Goal: Task Accomplishment & Management: Complete application form

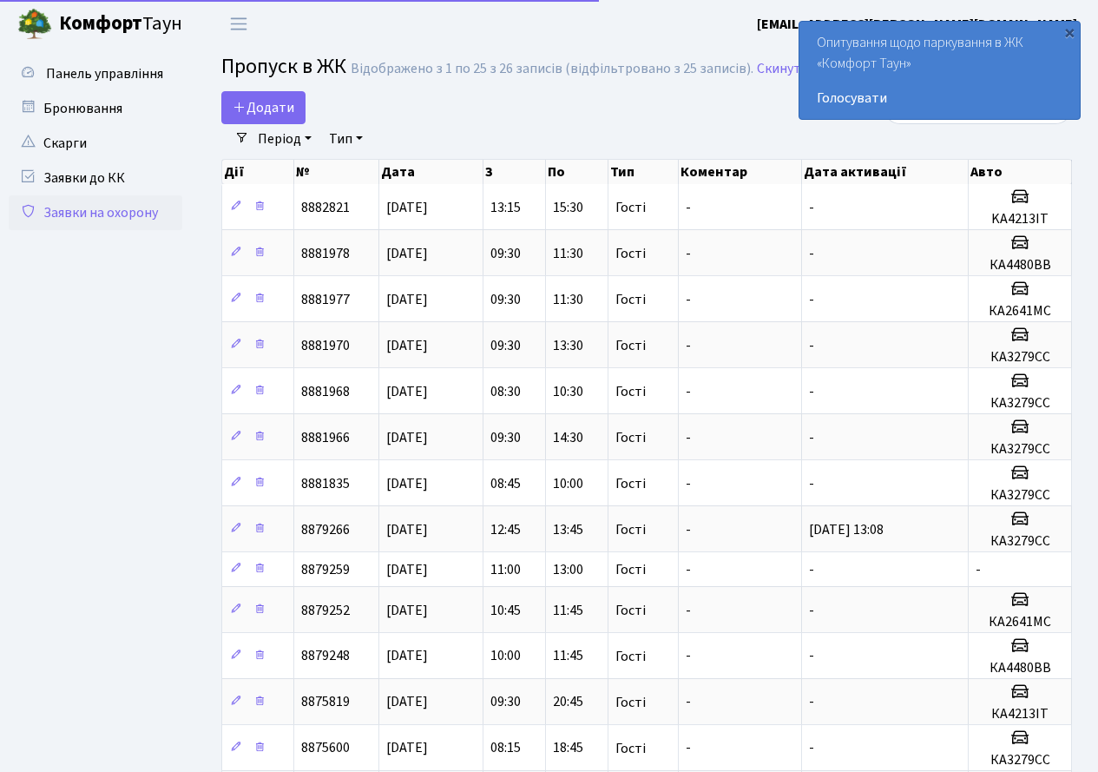
select select "25"
click at [1071, 35] on div "×" at bounding box center [1069, 31] width 17 height 17
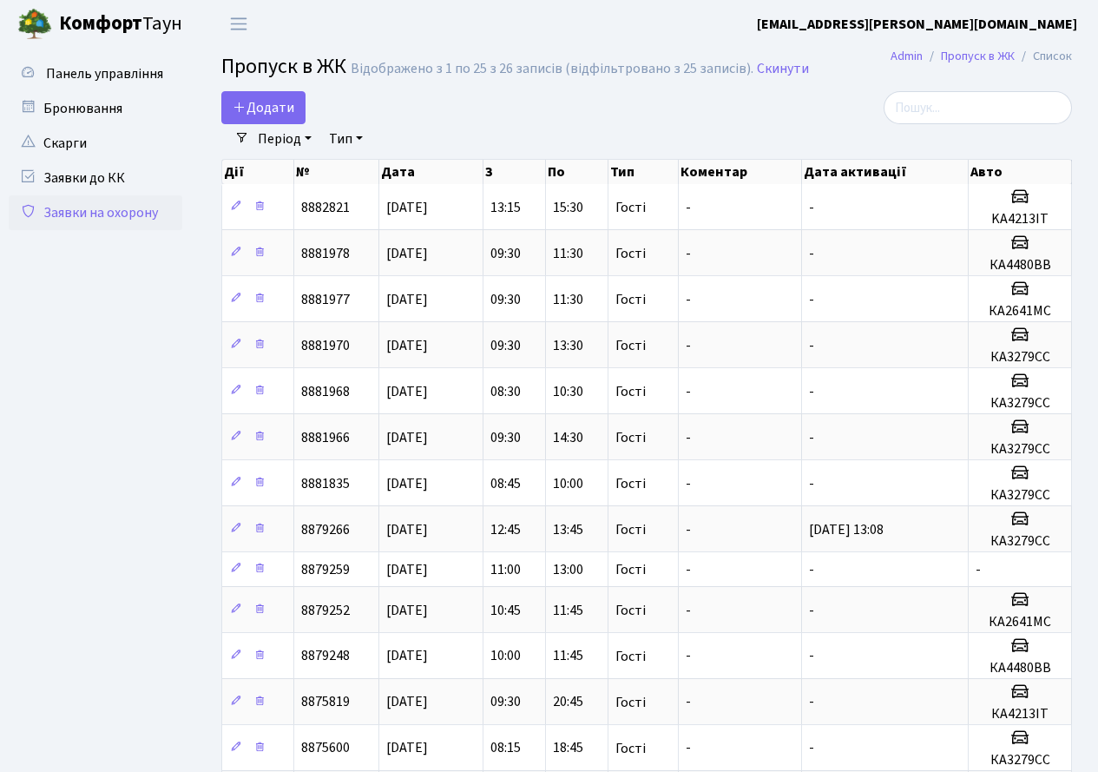
click at [1006, 17] on b "[EMAIL_ADDRESS][PERSON_NAME][DOMAIN_NAME]" at bounding box center [917, 24] width 320 height 19
click at [996, 47] on link "Мій обліковий запис" at bounding box center [989, 54] width 173 height 27
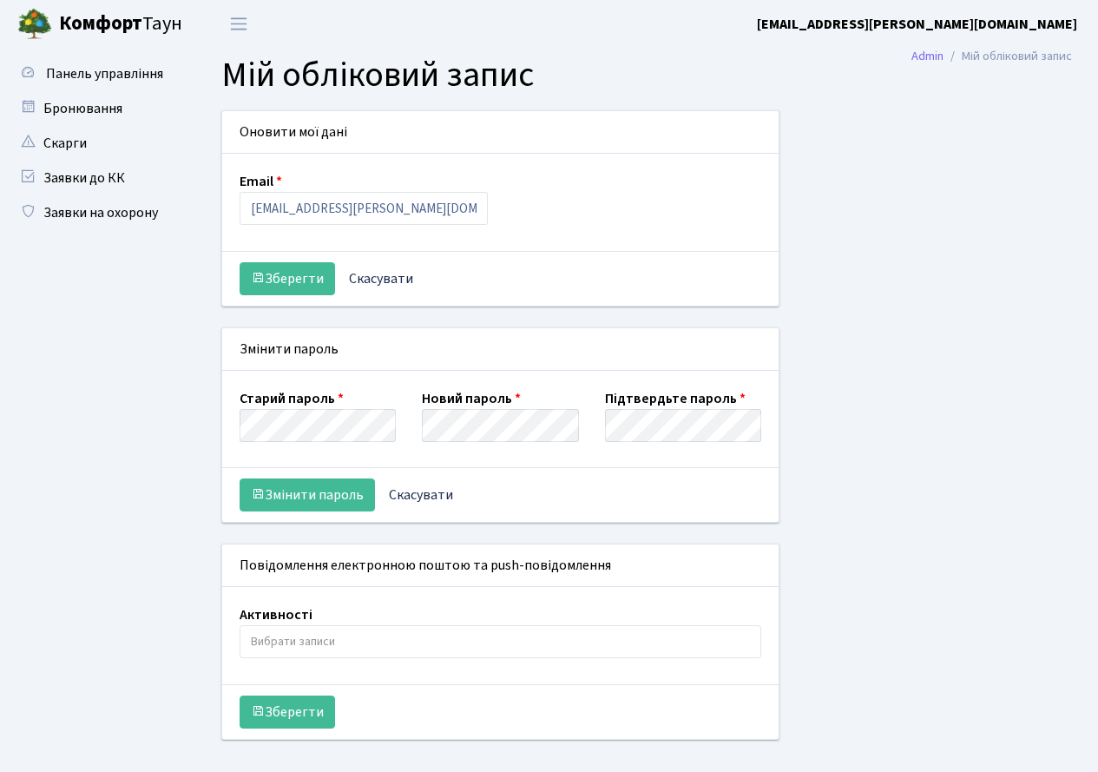
select select
click at [97, 180] on link "Заявки до КК" at bounding box center [96, 178] width 174 height 35
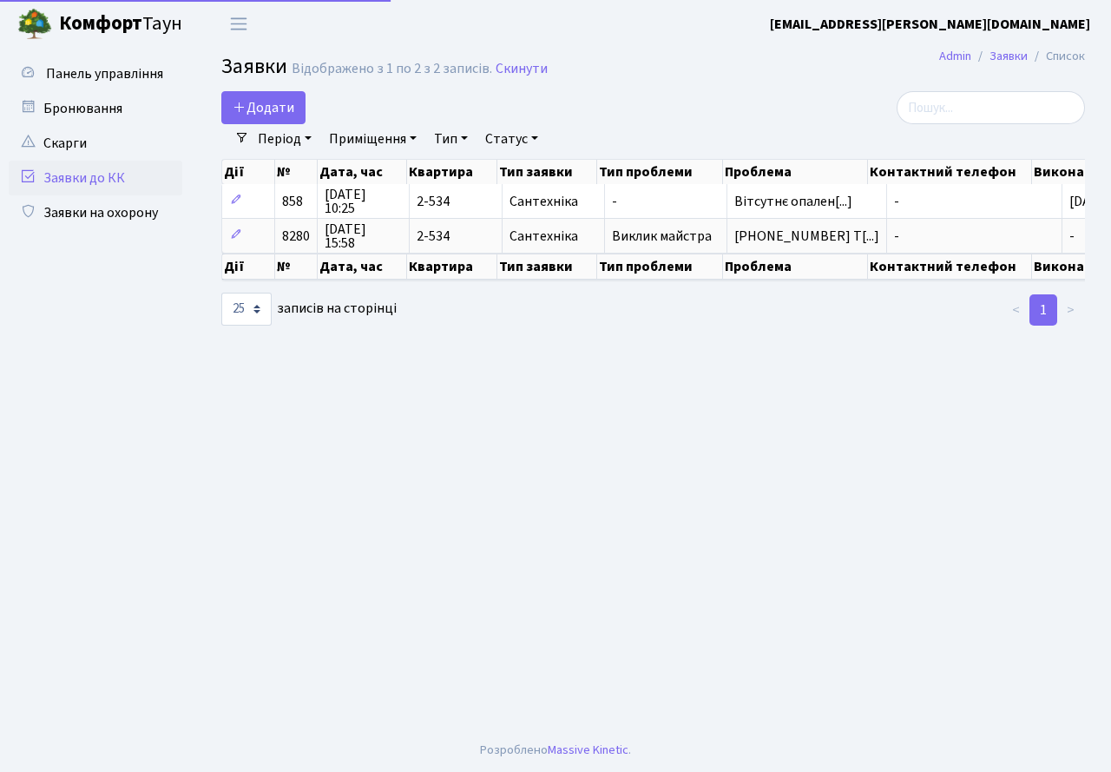
select select "25"
click at [85, 200] on link "Заявки на охорону" at bounding box center [96, 212] width 174 height 35
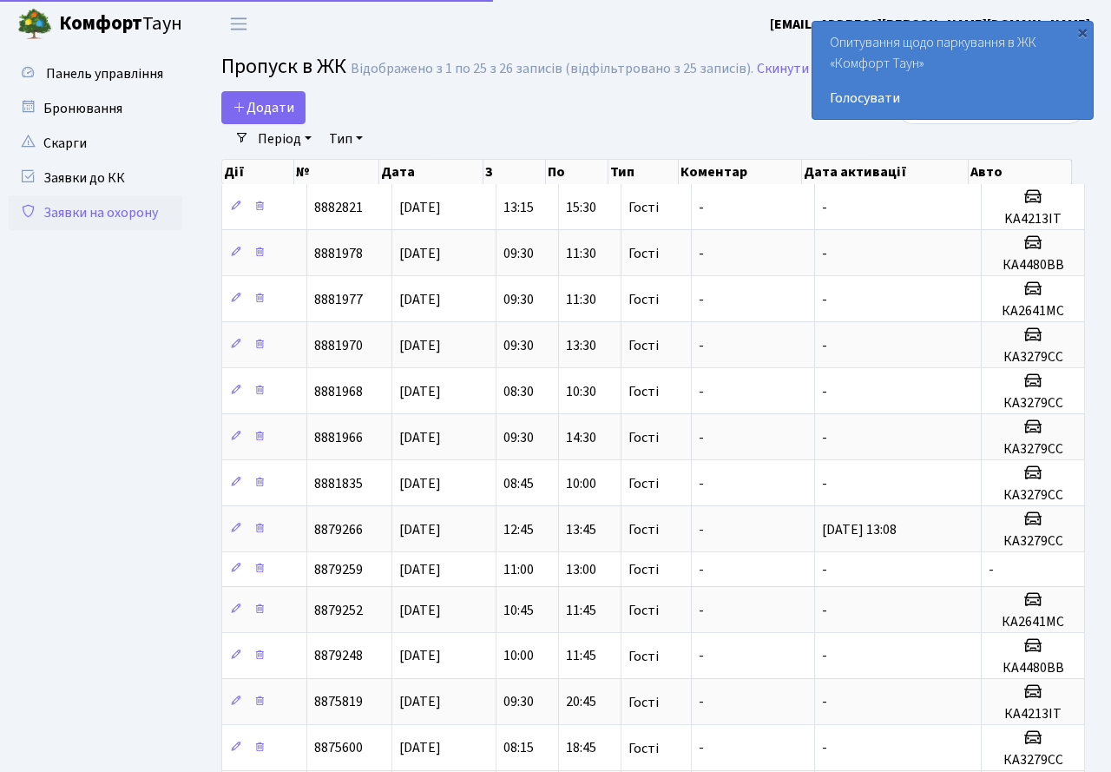
select select "25"
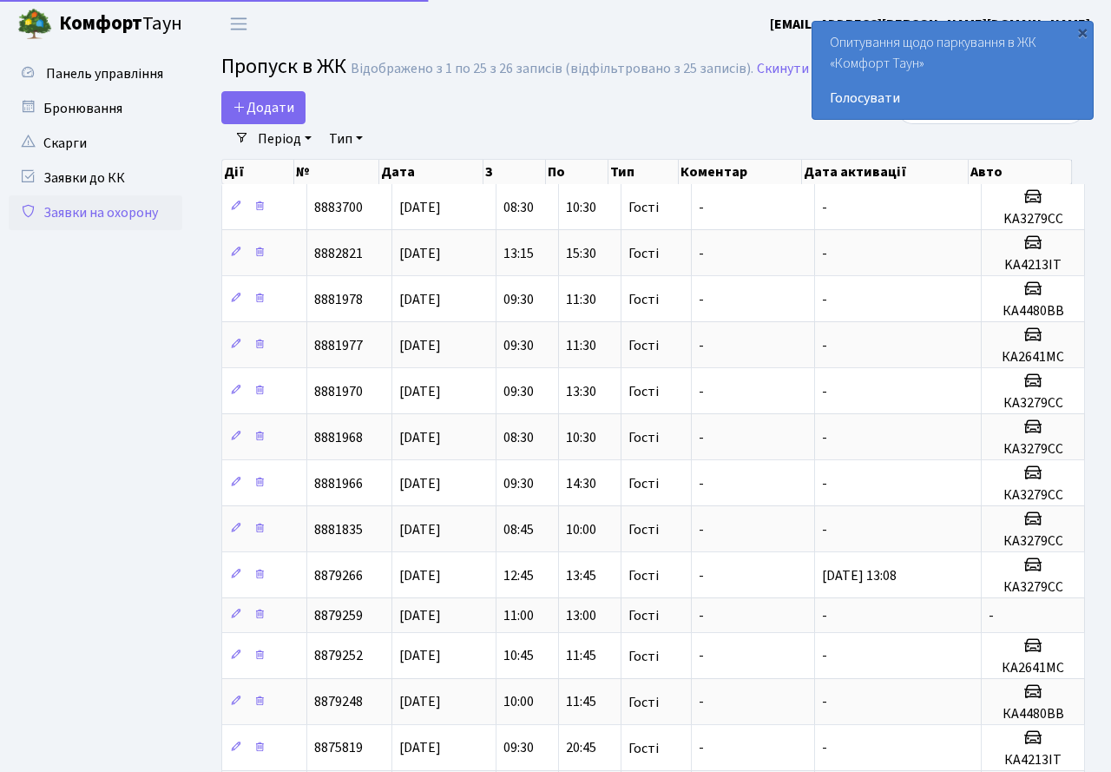
select select "25"
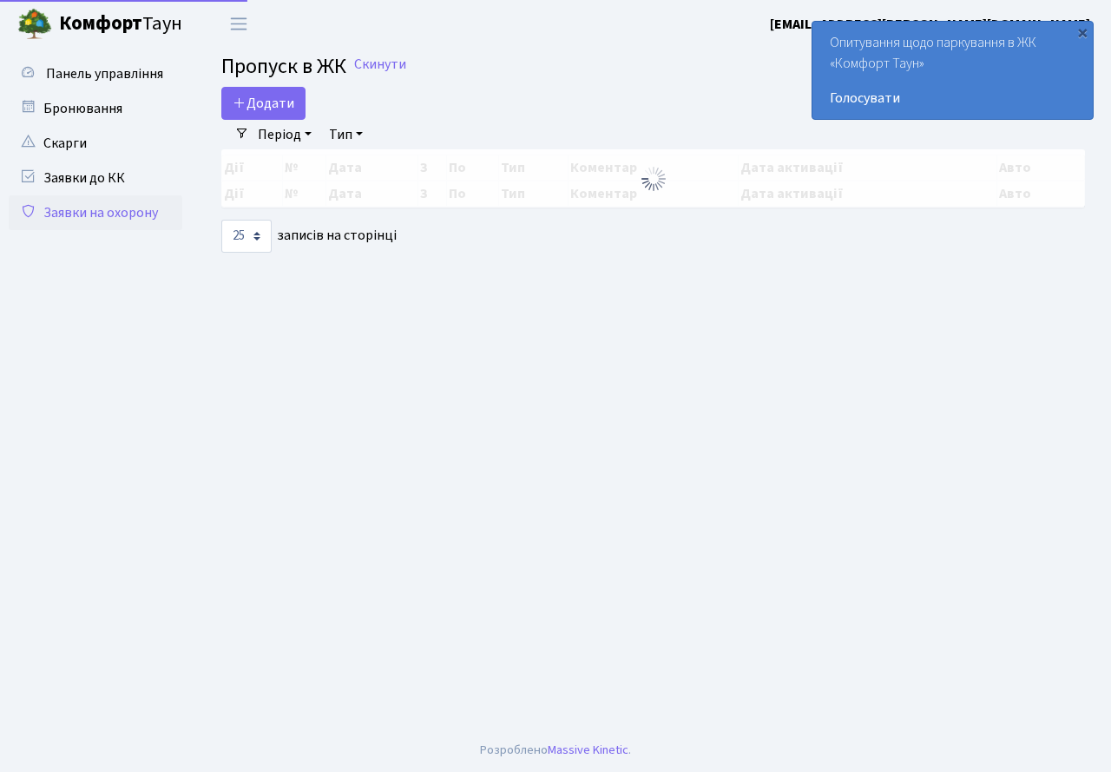
select select "25"
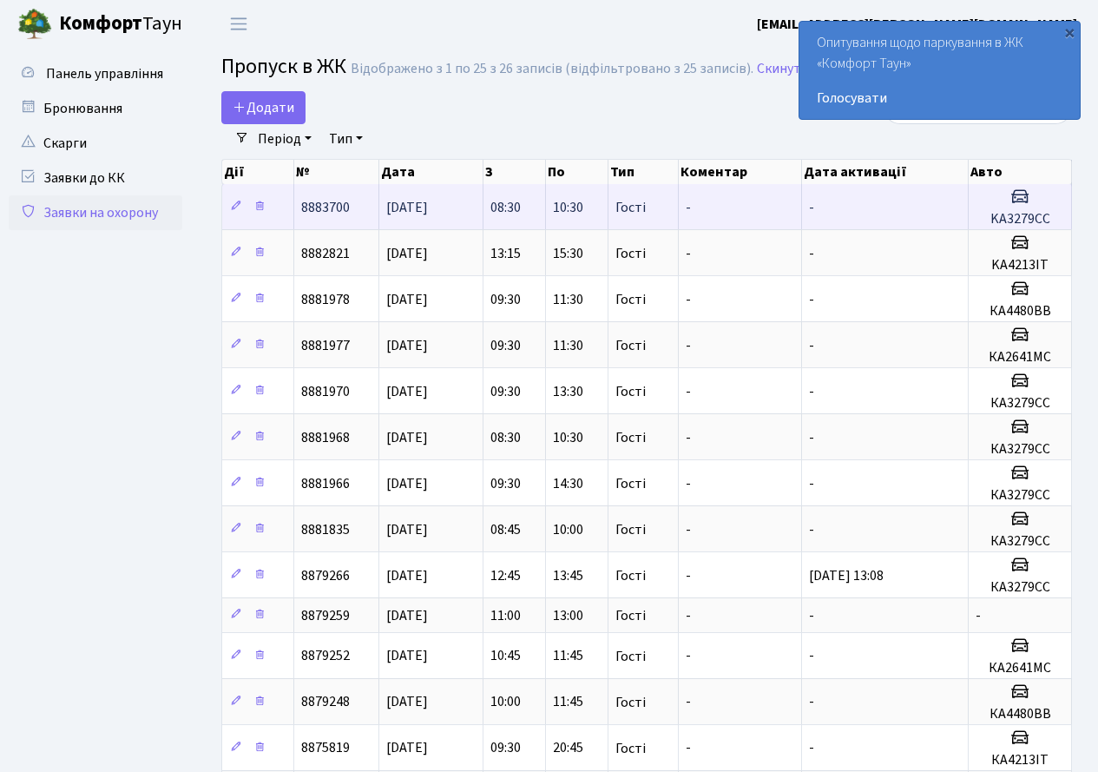
click at [542, 205] on td "08:30" at bounding box center [514, 206] width 62 height 45
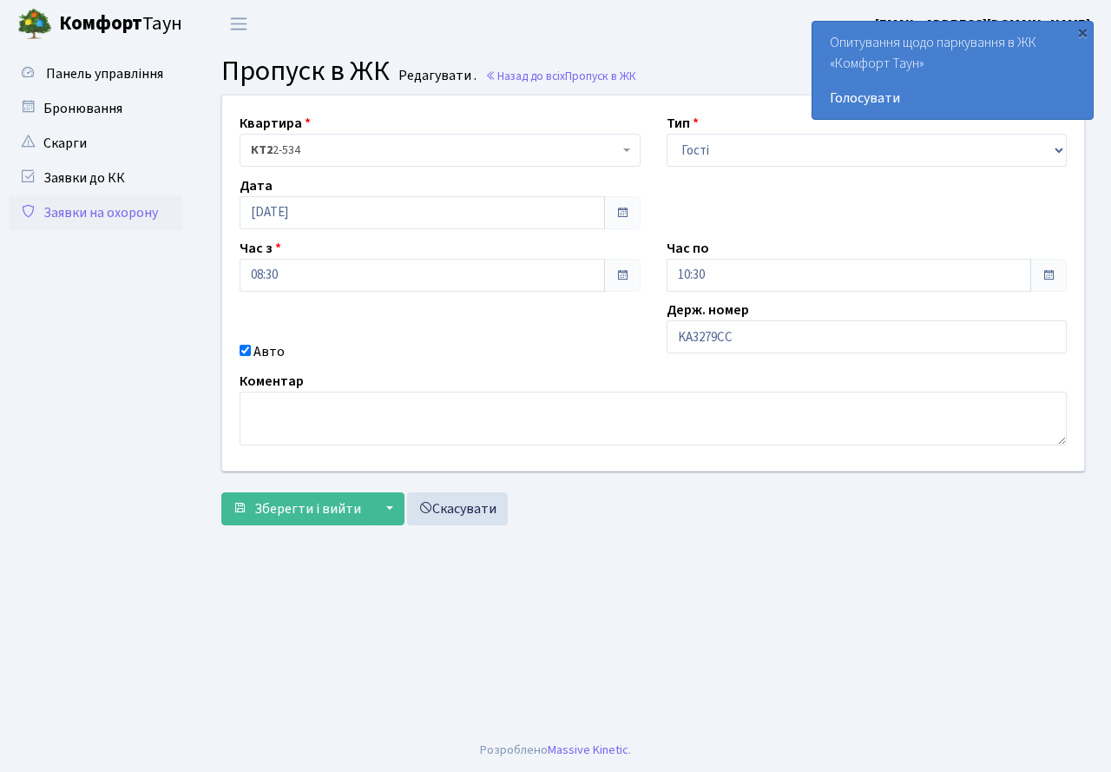
click at [624, 207] on span at bounding box center [622, 213] width 14 height 14
click at [522, 185] on div "Дата [DATE]" at bounding box center [440, 202] width 427 height 54
click at [1083, 35] on div "×" at bounding box center [1082, 31] width 17 height 17
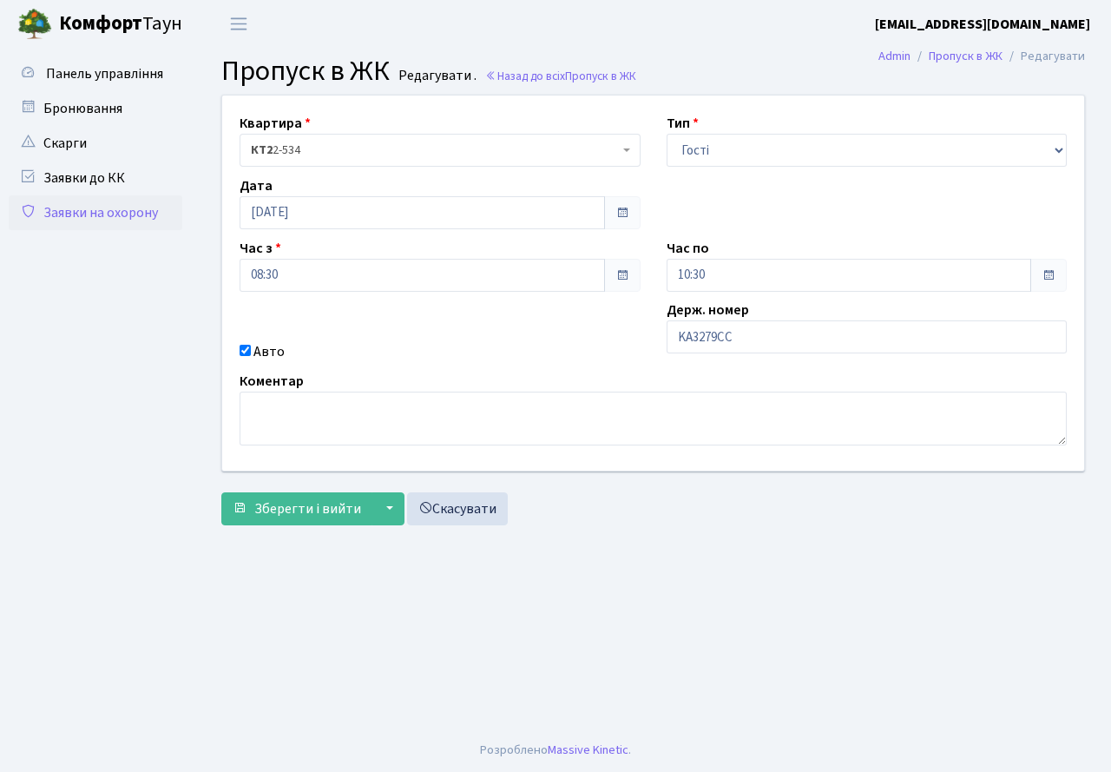
click at [640, 209] on span at bounding box center [622, 212] width 36 height 33
click at [625, 210] on span at bounding box center [622, 213] width 14 height 14
click at [427, 522] on link "Скасувати" at bounding box center [457, 508] width 101 height 33
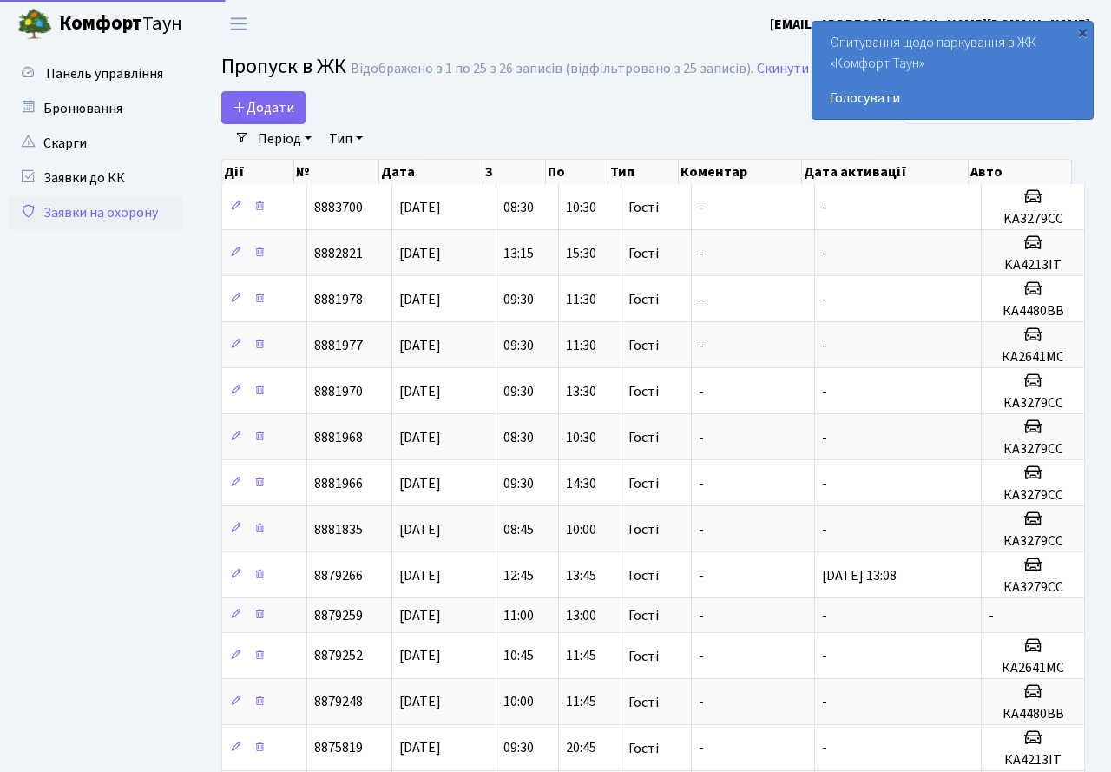
select select "25"
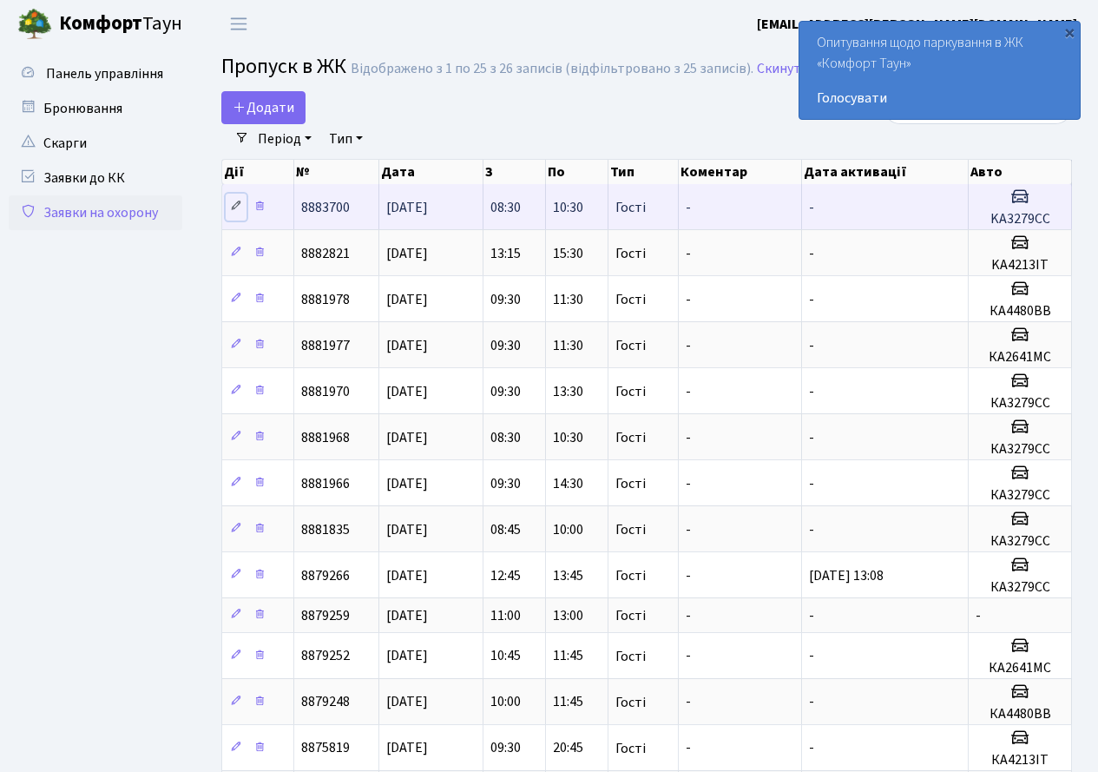
click at [233, 196] on link at bounding box center [236, 207] width 21 height 27
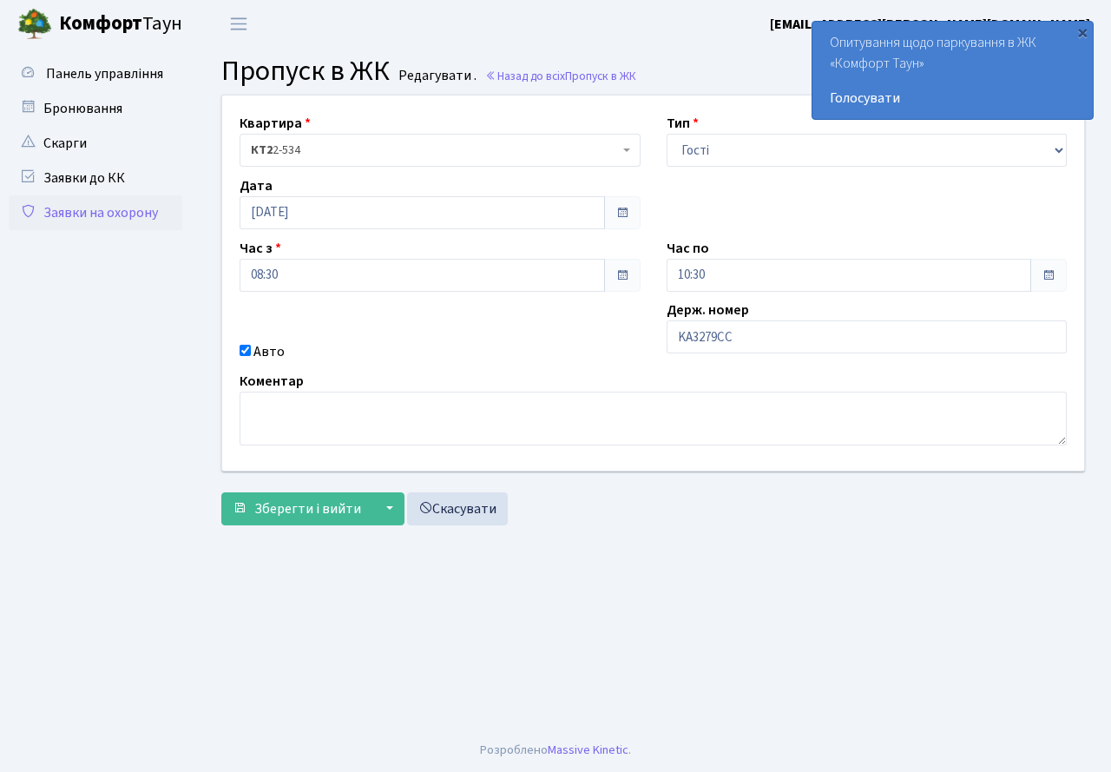
click at [626, 213] on span at bounding box center [622, 213] width 14 height 14
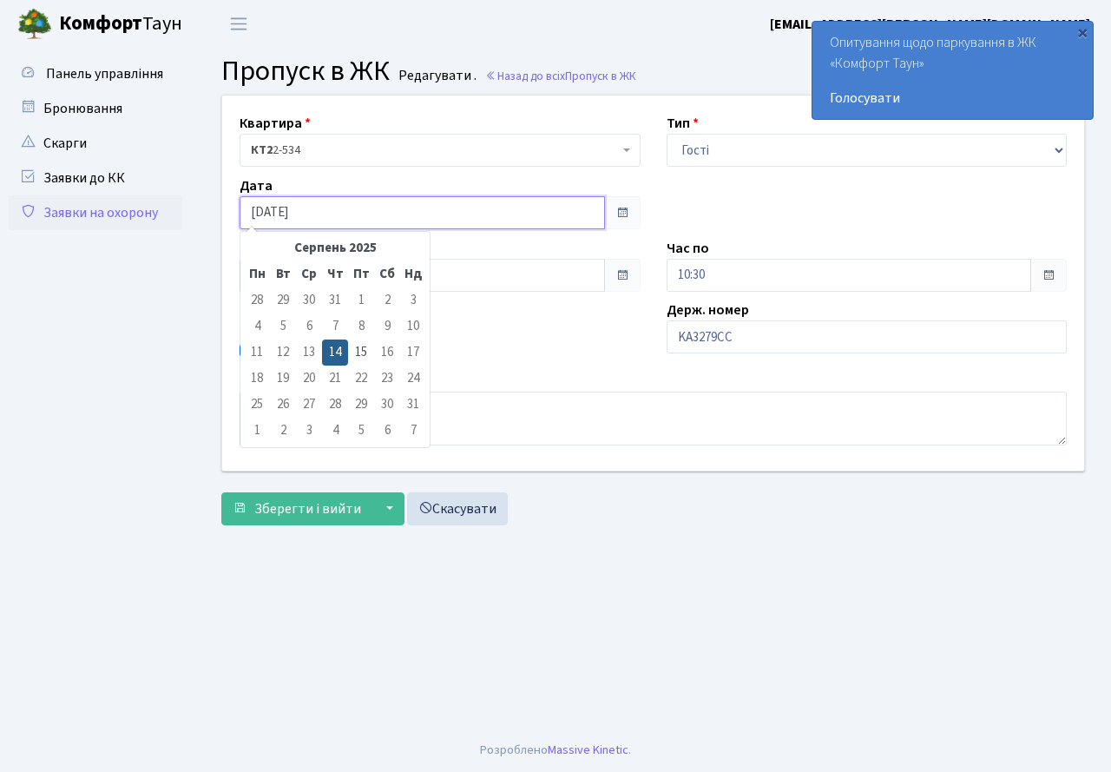
click at [505, 200] on input "[DATE]" at bounding box center [422, 212] width 365 height 33
click at [367, 347] on td "15" at bounding box center [361, 352] width 26 height 26
type input "[DATE]"
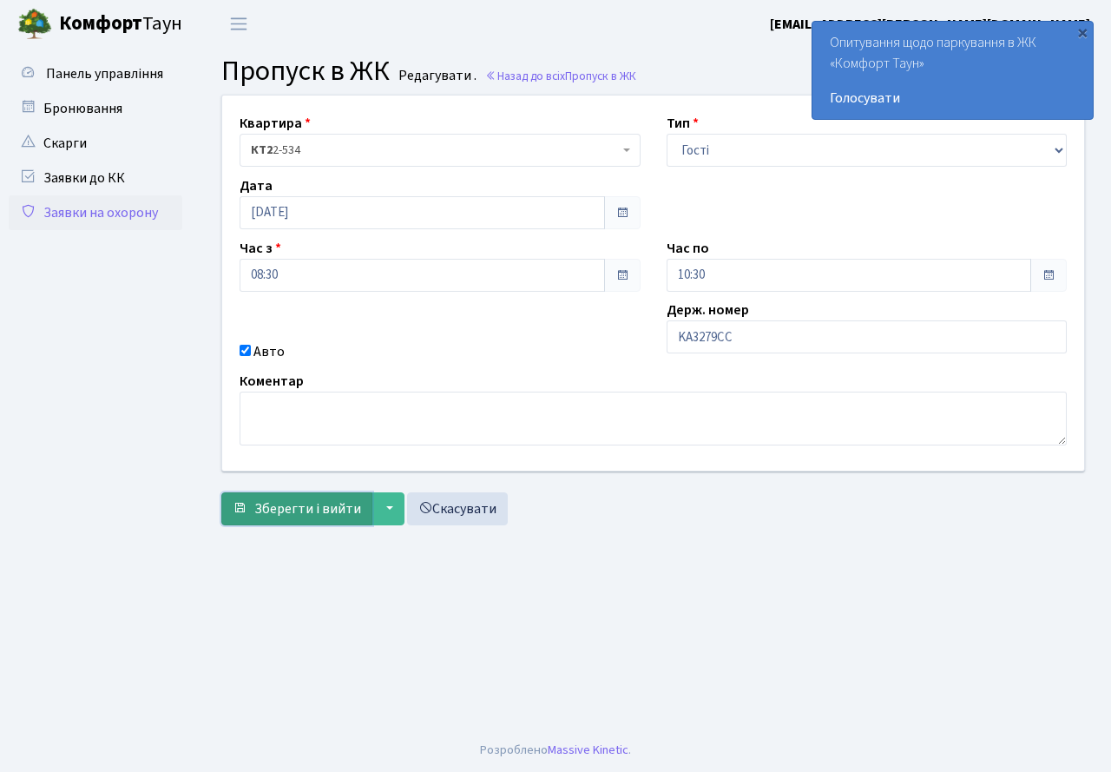
click at [295, 522] on button "Зберегти і вийти" at bounding box center [296, 508] width 151 height 33
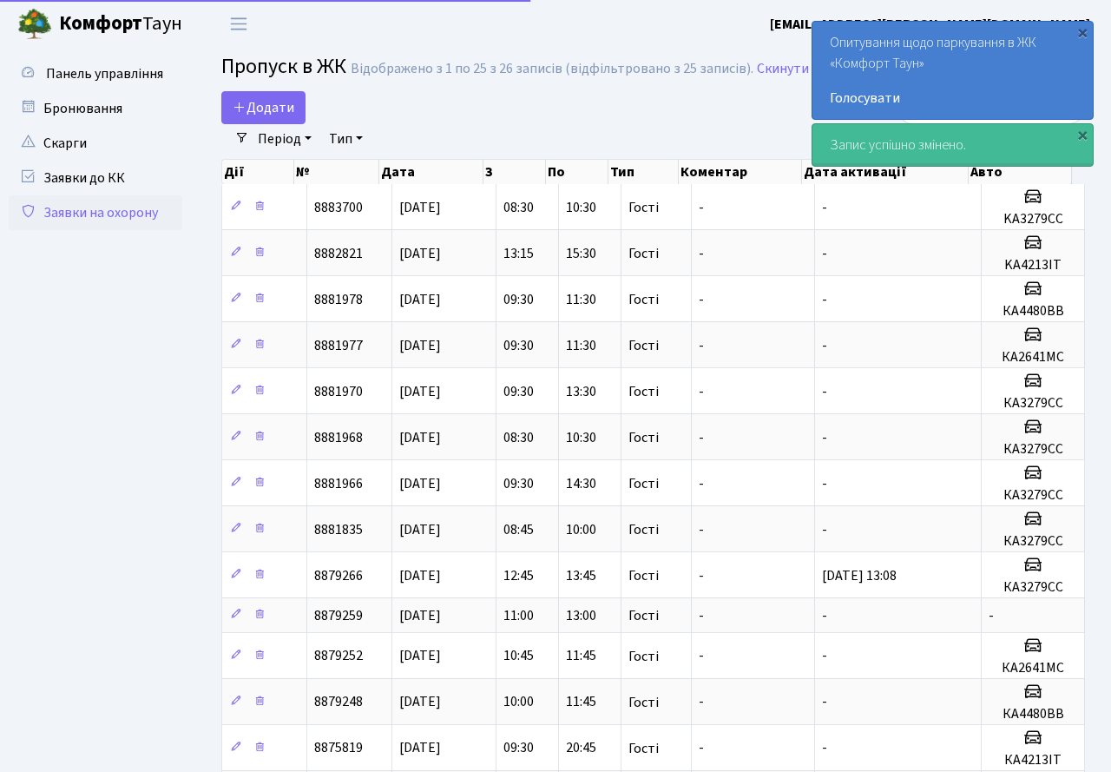
select select "25"
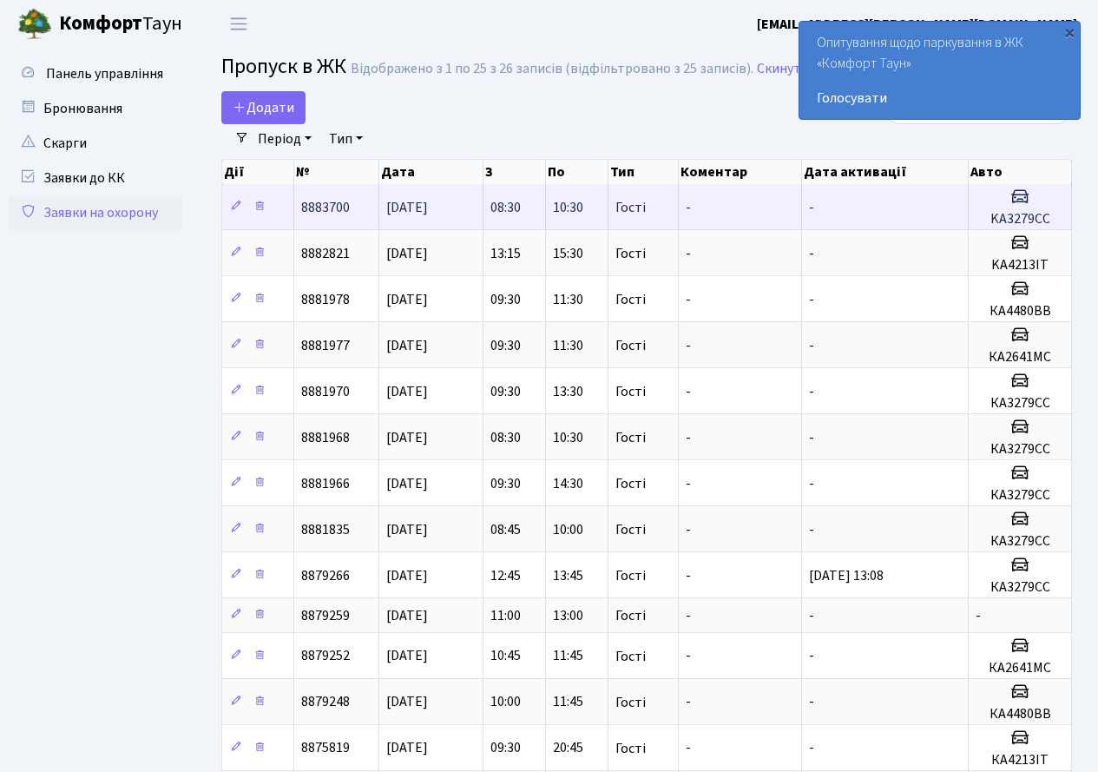
click at [716, 207] on td "-" at bounding box center [741, 206] width 124 height 45
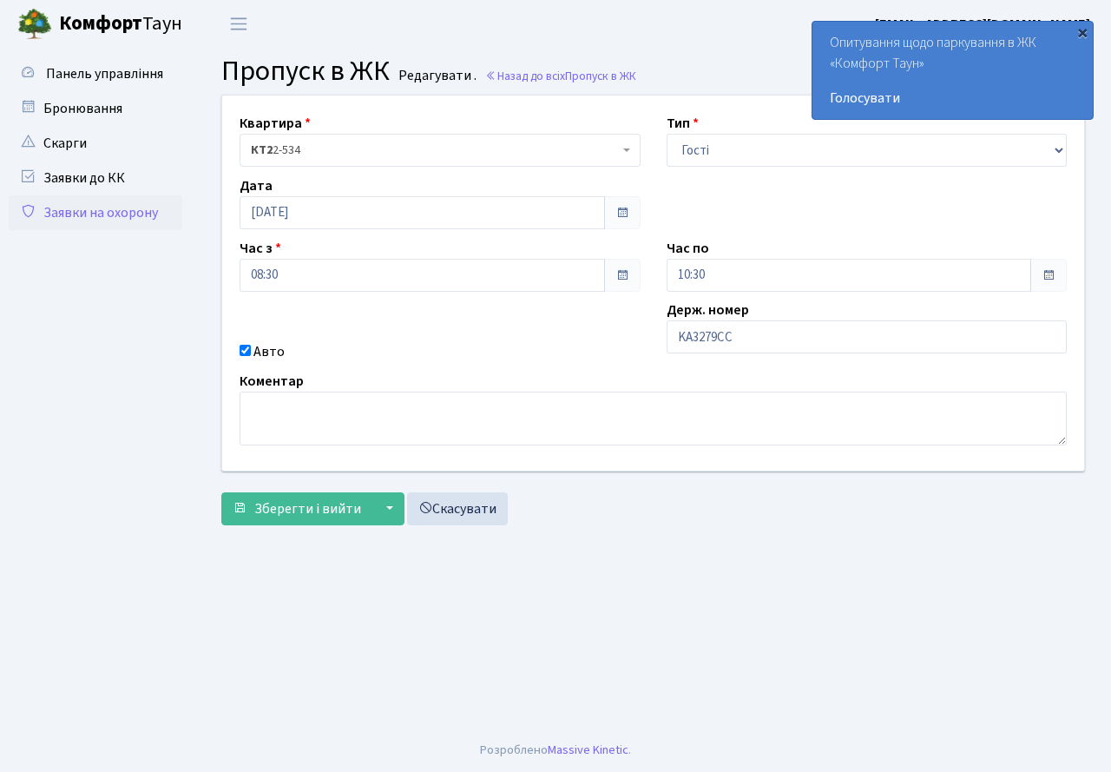
click at [1085, 32] on div "×" at bounding box center [1082, 31] width 17 height 17
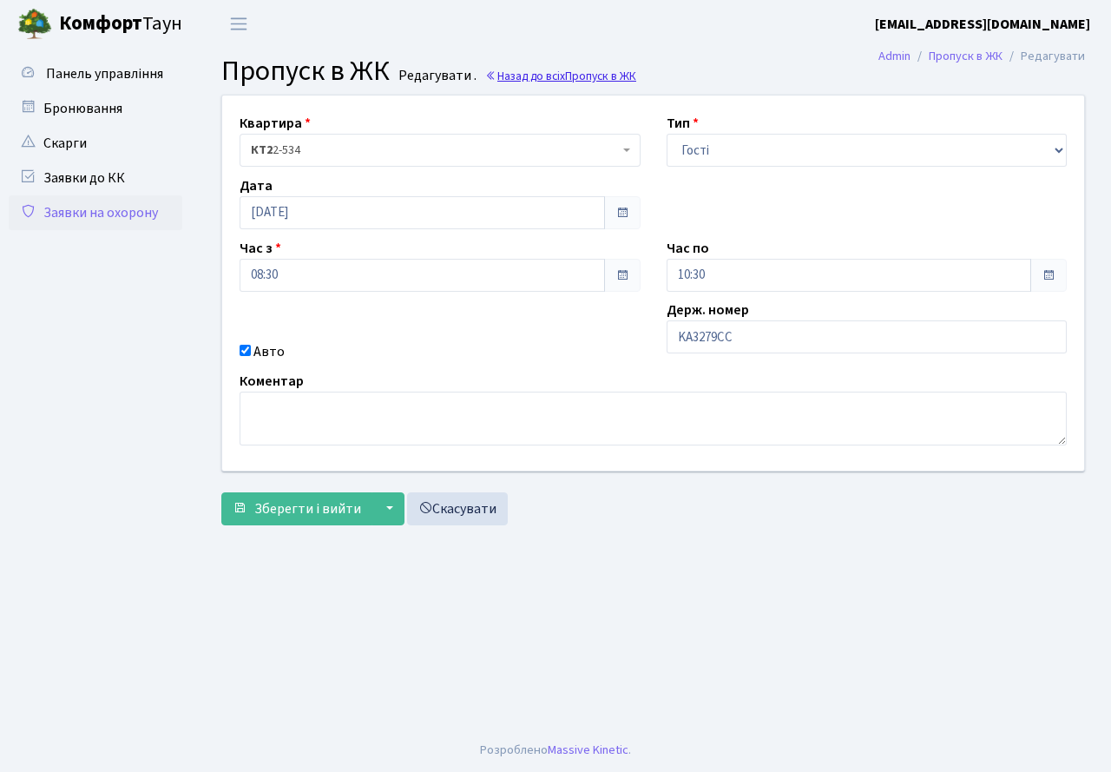
click at [546, 72] on link "Назад до всіх Пропуск в ЖК" at bounding box center [560, 76] width 151 height 16
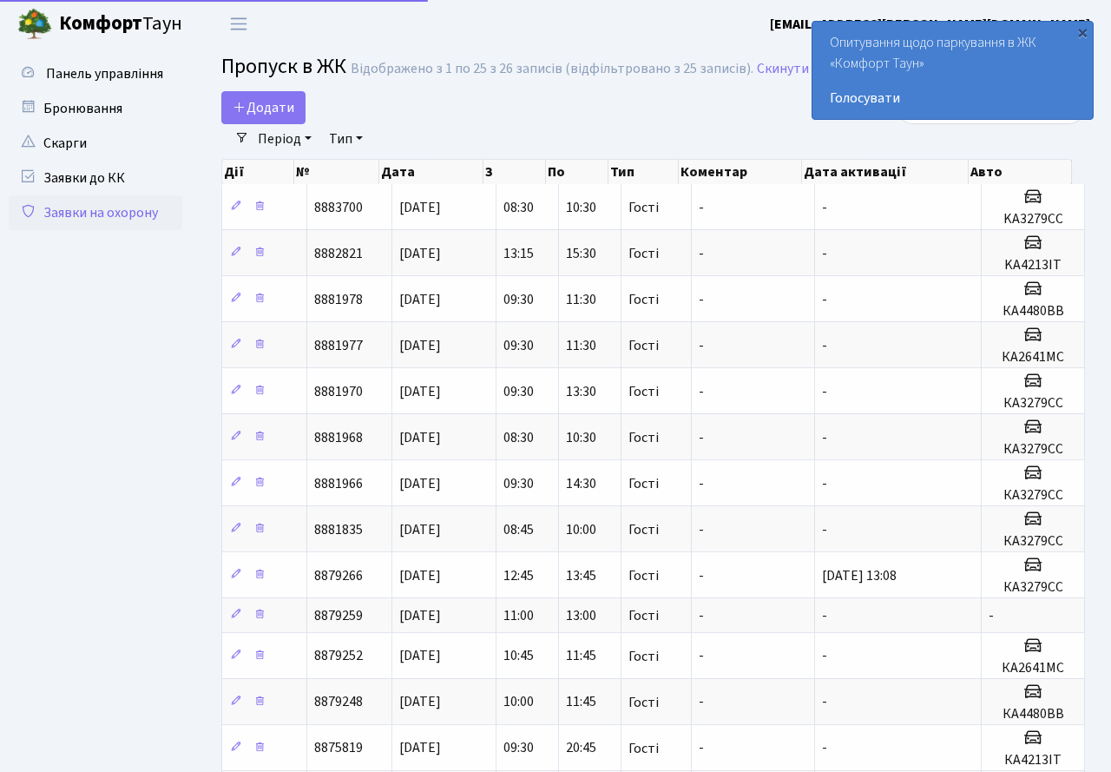
select select "25"
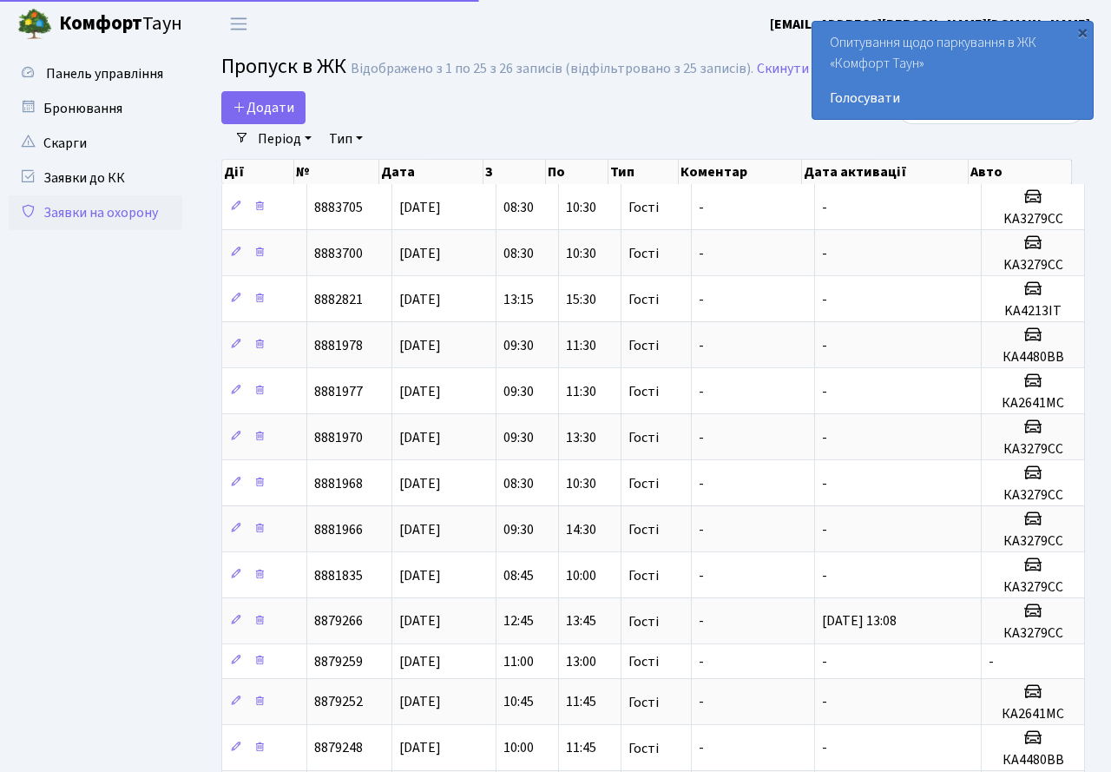
select select "25"
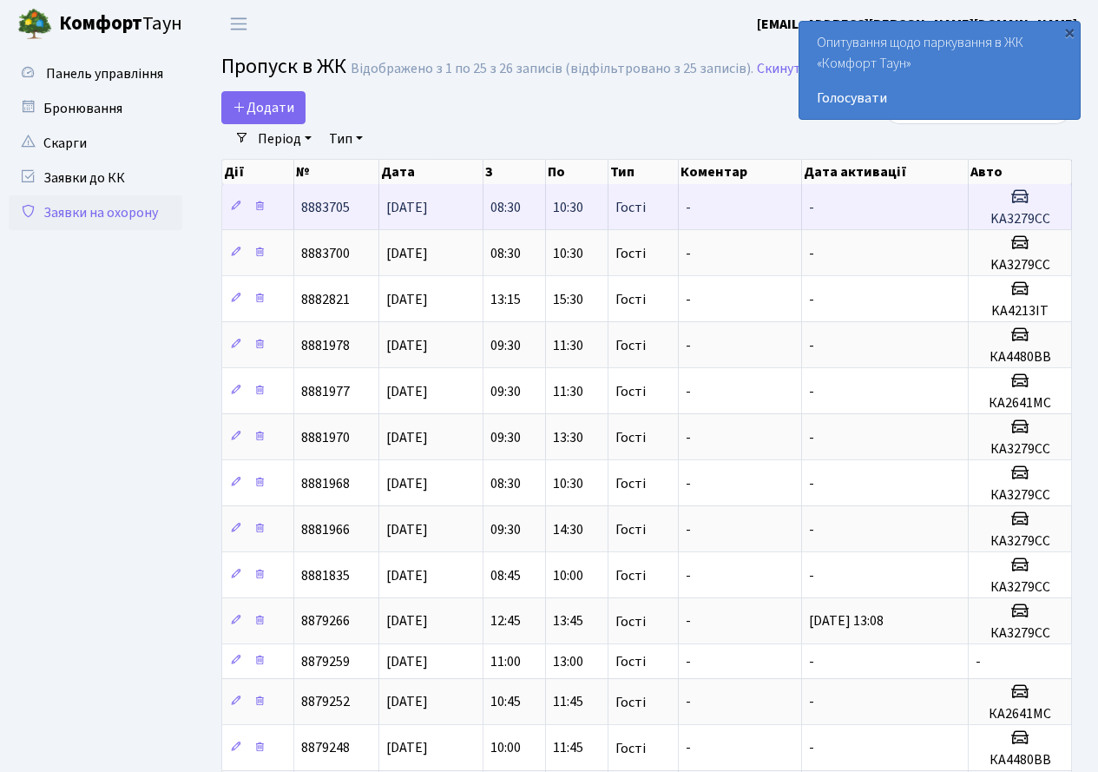
click at [727, 203] on td "-" at bounding box center [741, 206] width 124 height 45
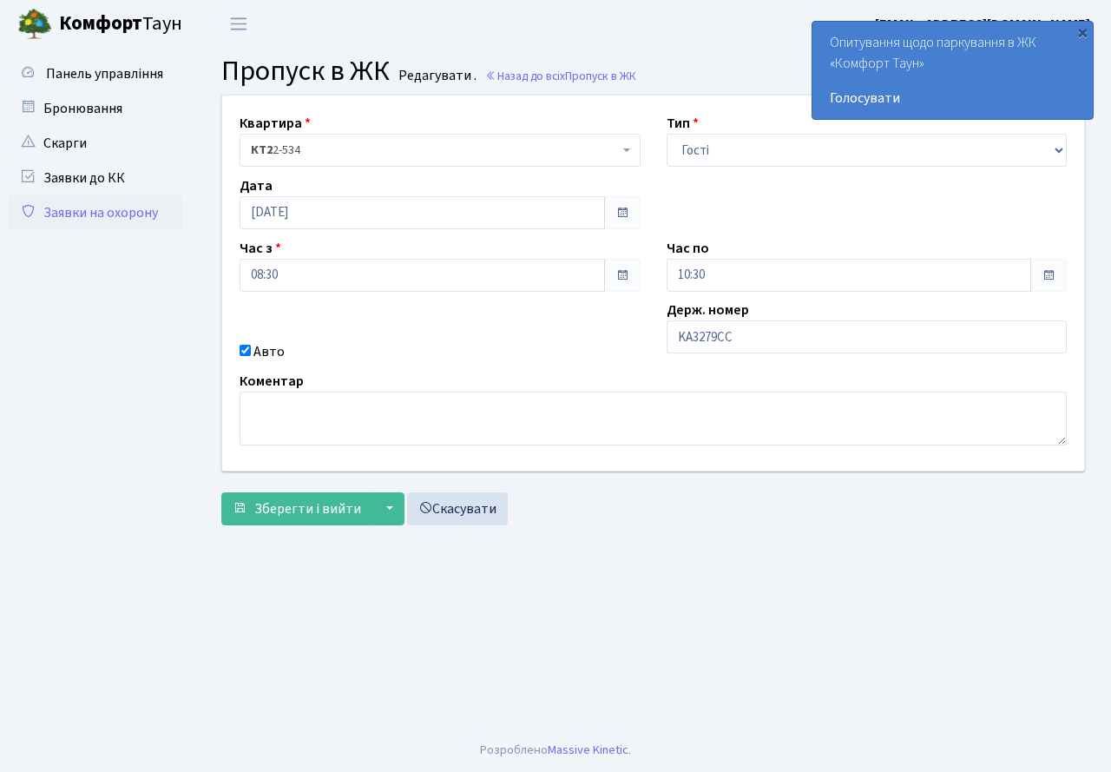
click at [621, 217] on span at bounding box center [622, 213] width 14 height 14
click at [1081, 30] on div "×" at bounding box center [1082, 31] width 17 height 17
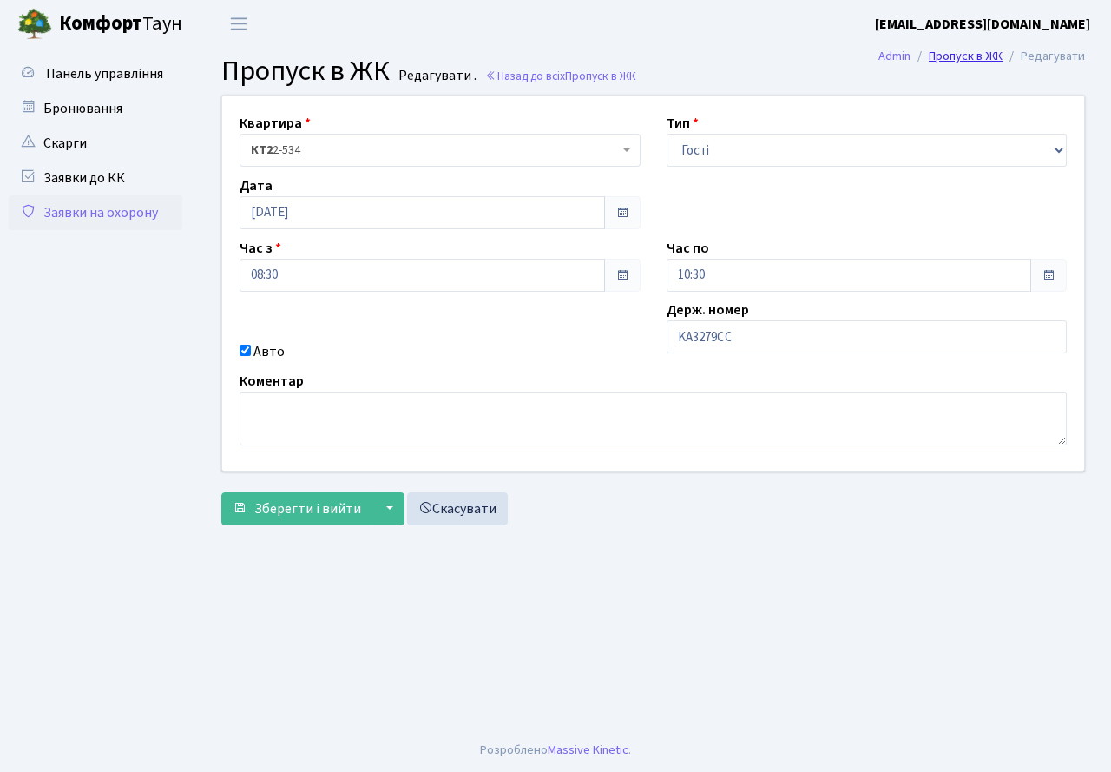
click at [991, 52] on link "Пропуск в ЖК" at bounding box center [966, 56] width 74 height 18
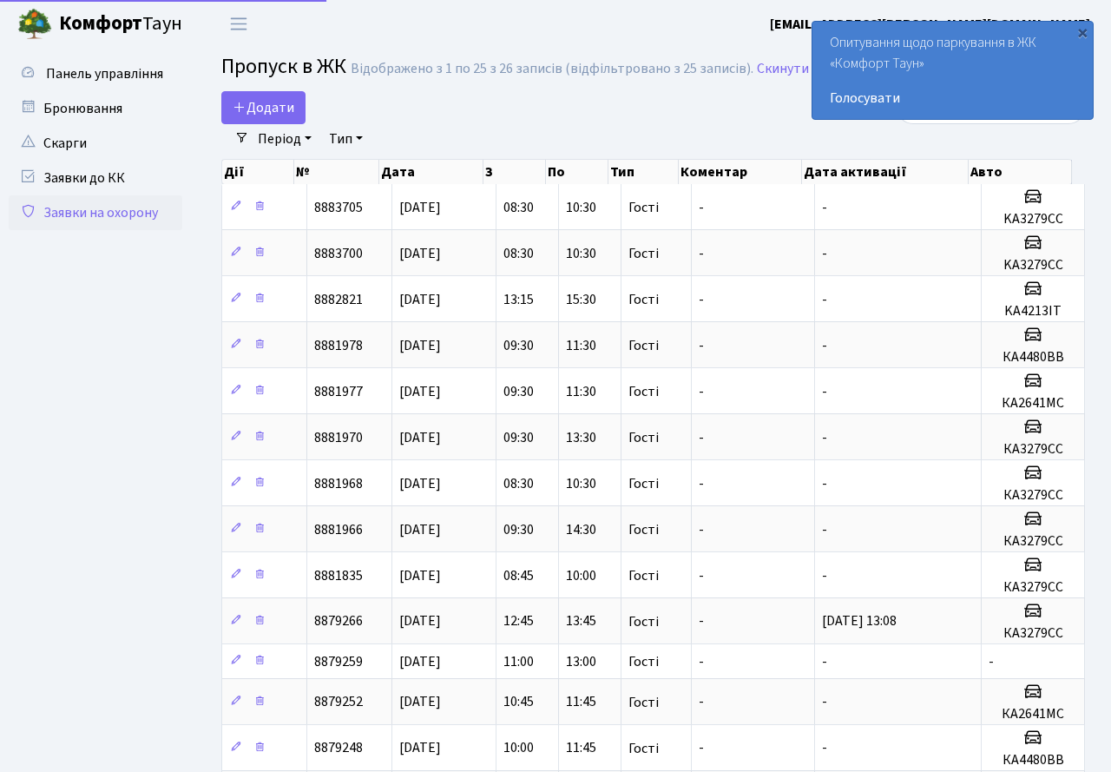
select select "25"
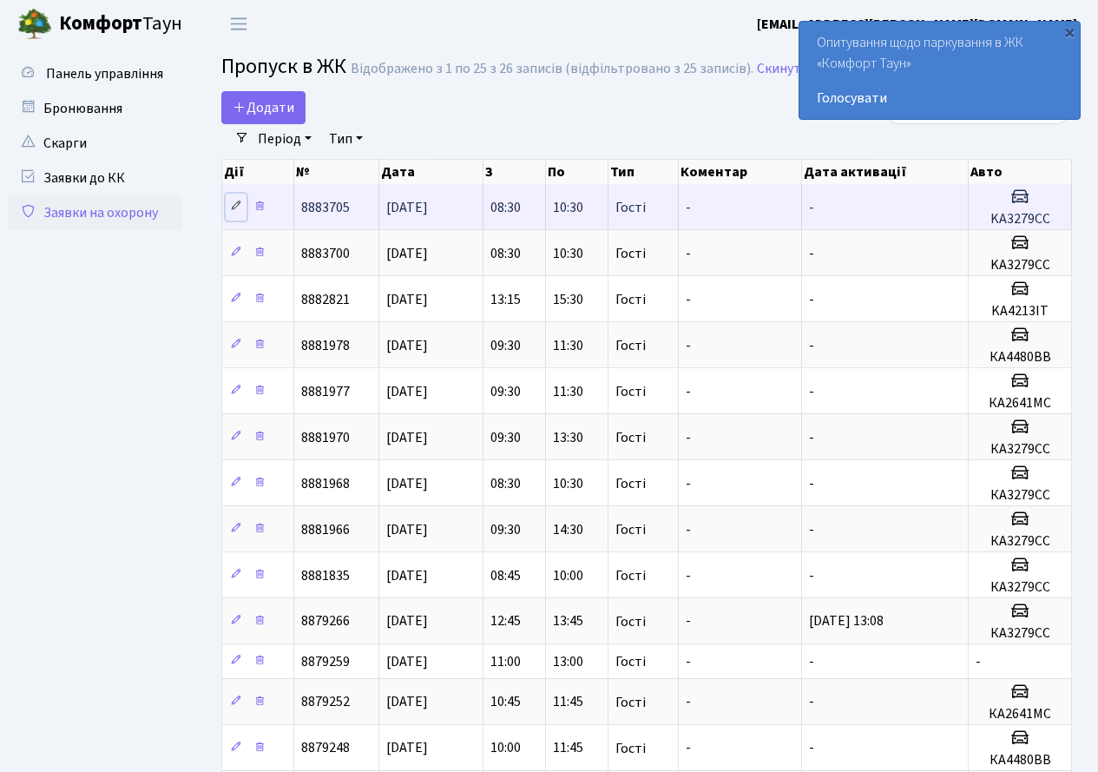
click at [237, 202] on icon at bounding box center [236, 206] width 12 height 12
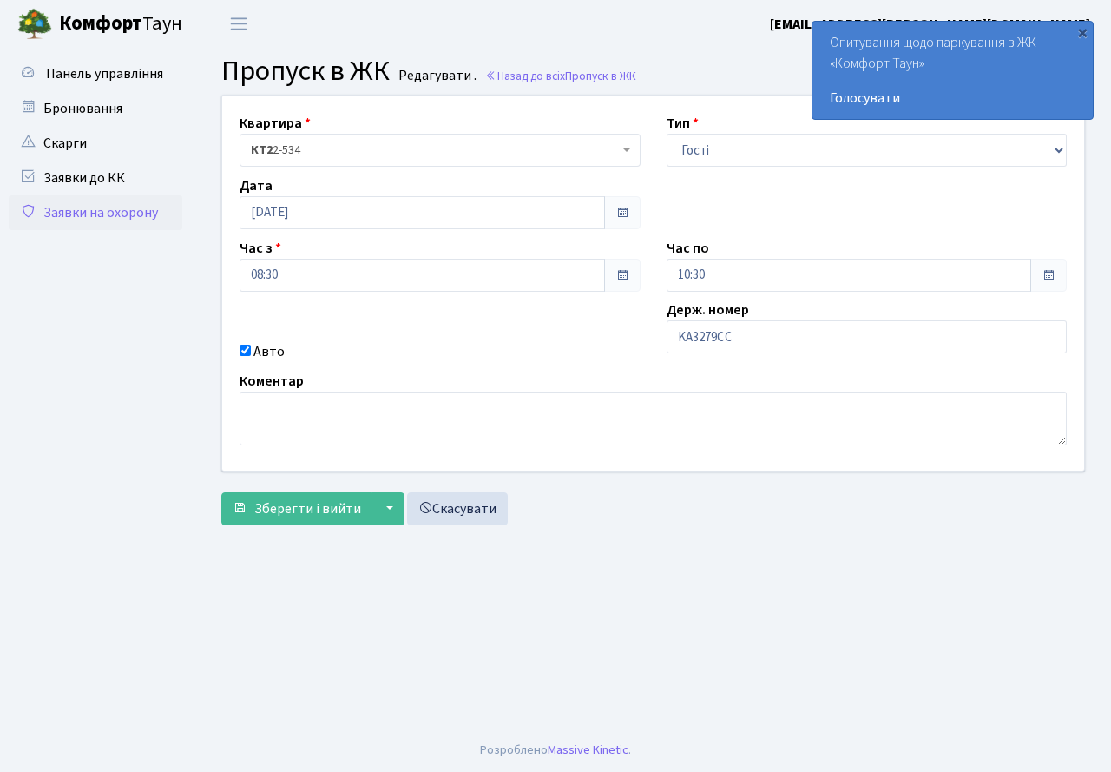
click at [623, 210] on span at bounding box center [622, 213] width 14 height 14
click at [588, 218] on input "[DATE]" at bounding box center [422, 212] width 365 height 33
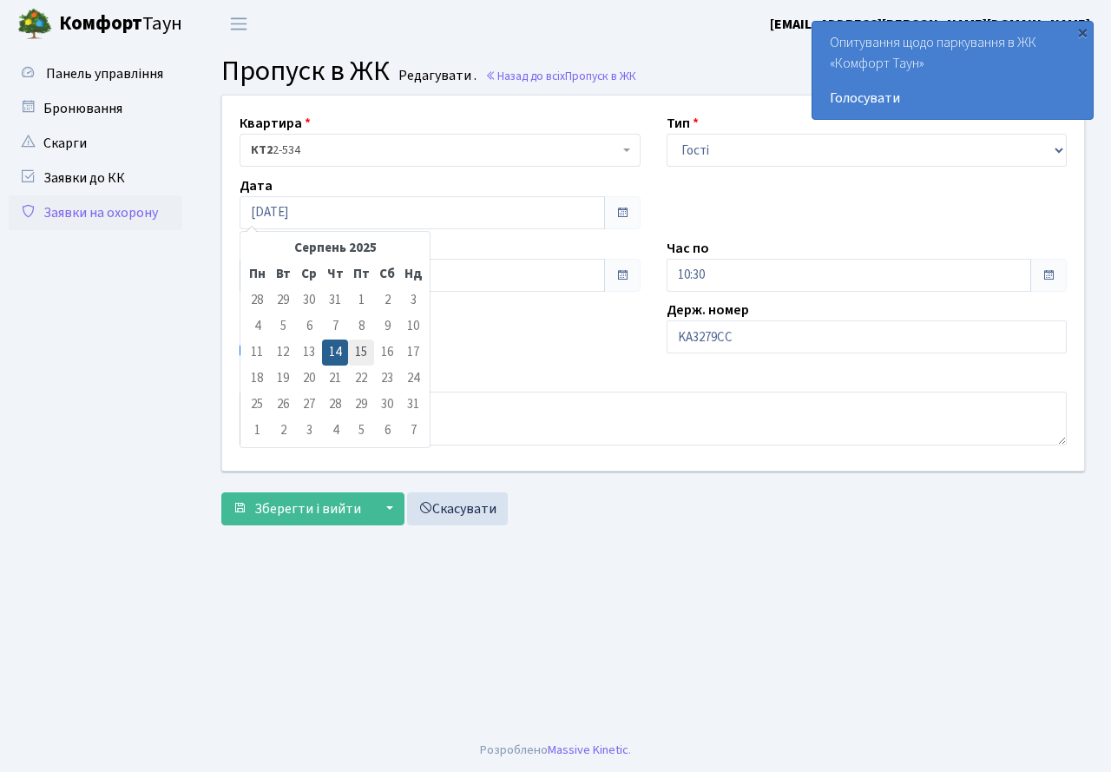
click at [364, 340] on td "15" at bounding box center [361, 352] width 26 height 26
type input "[DATE]"
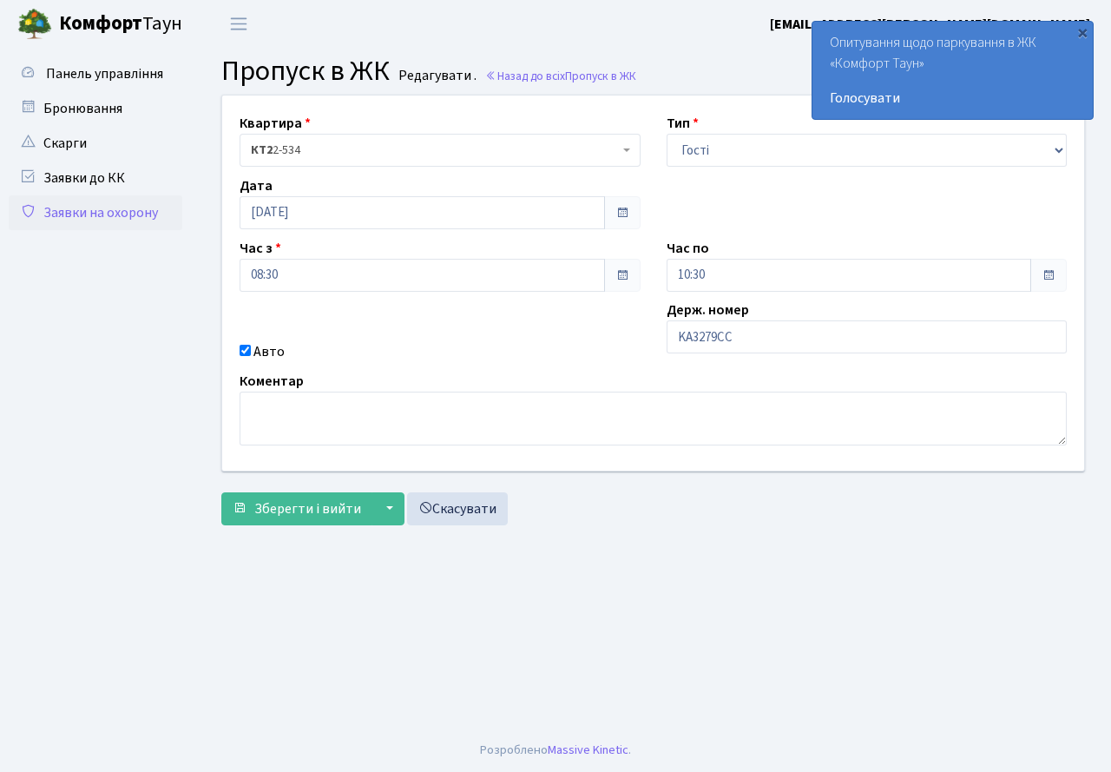
click at [371, 336] on div "Квартира <b>КТ2</b>&nbsp;&nbsp;&nbsp;2-534 КТ2 2-534 Тип - Доставка Таксі Гості…" at bounding box center [653, 282] width 888 height 375
click at [313, 501] on span "Зберегти і вийти" at bounding box center [307, 508] width 107 height 19
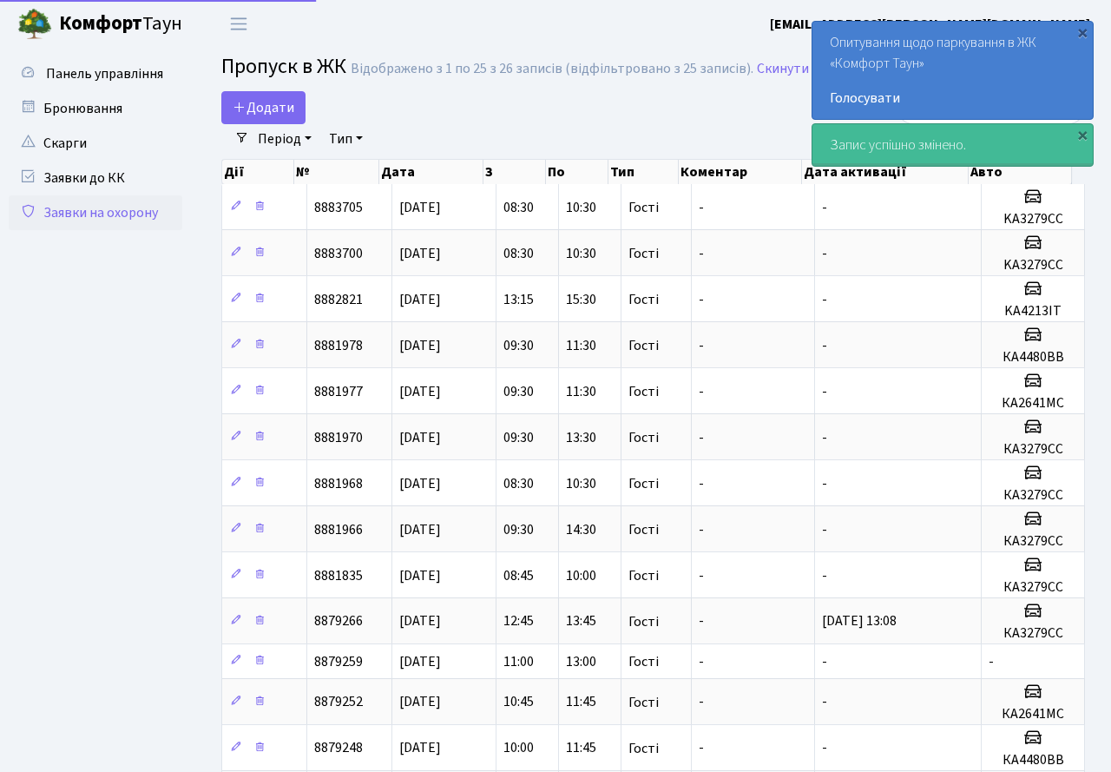
select select "25"
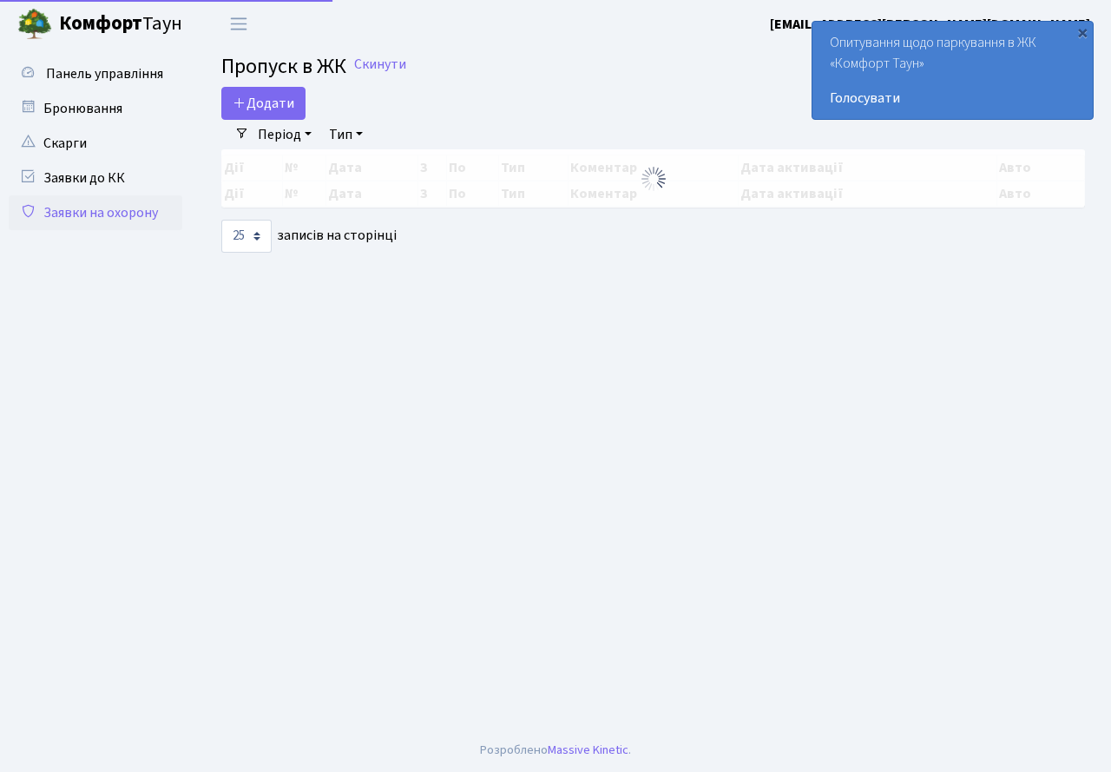
select select "25"
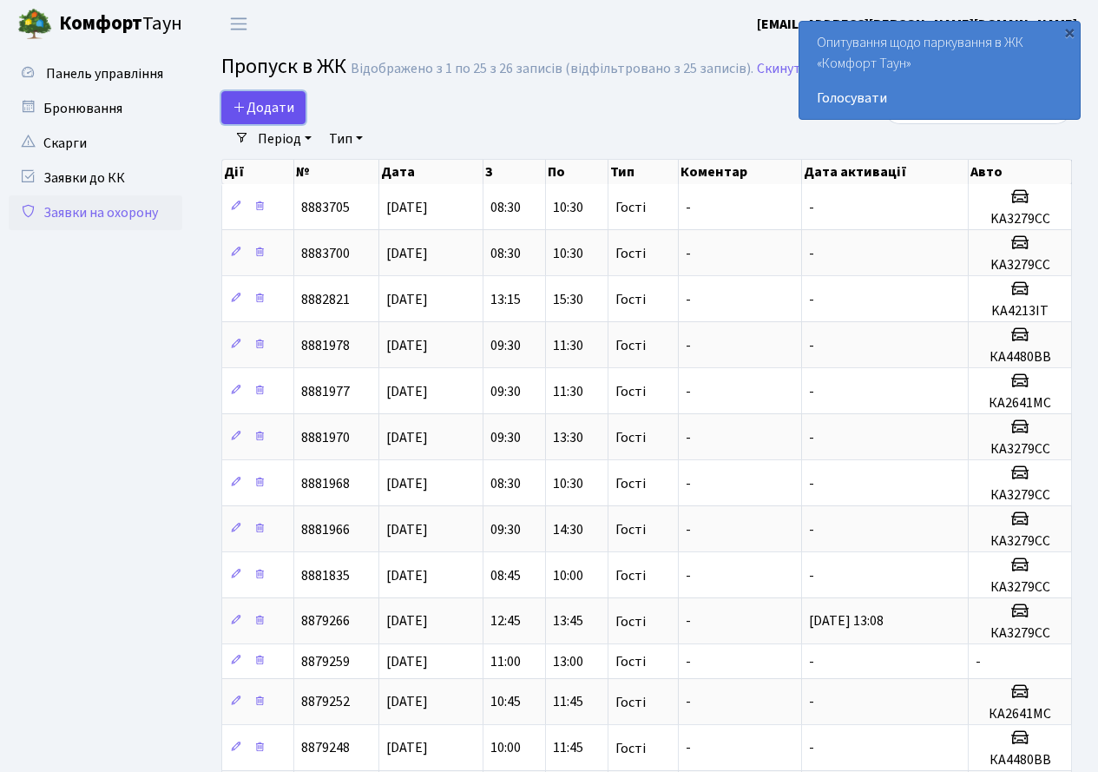
click at [266, 112] on span "Додати" at bounding box center [264, 107] width 62 height 19
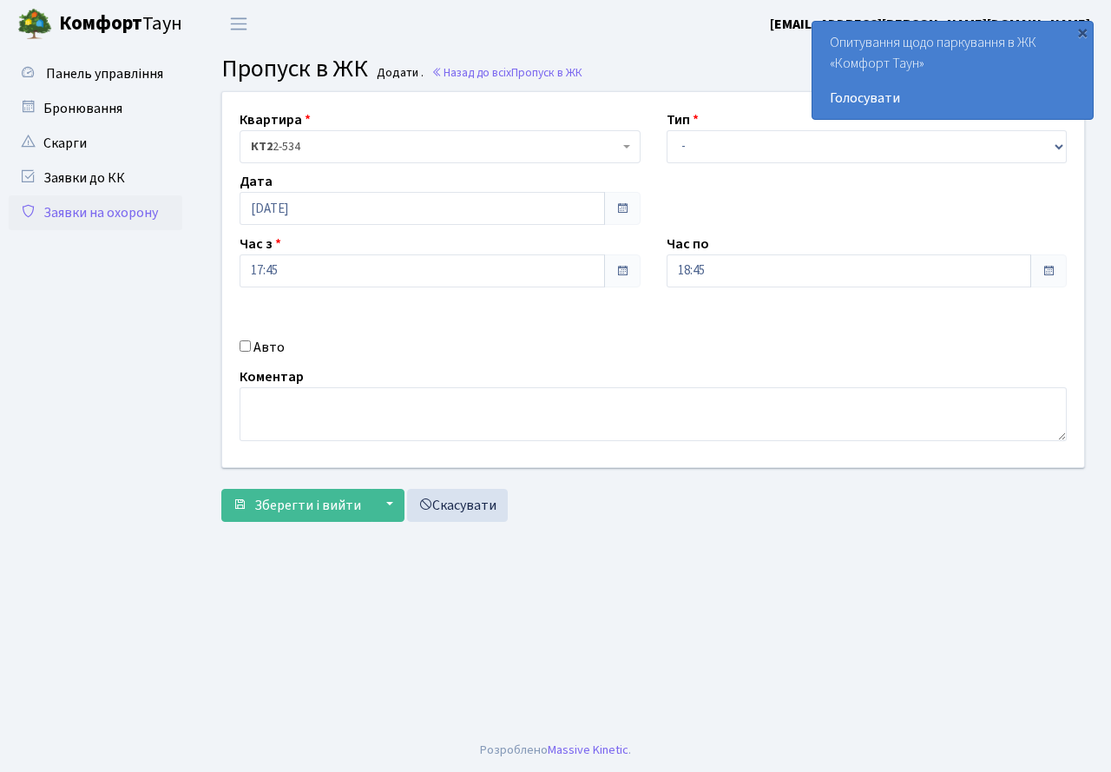
click at [625, 210] on span at bounding box center [622, 208] width 14 height 14
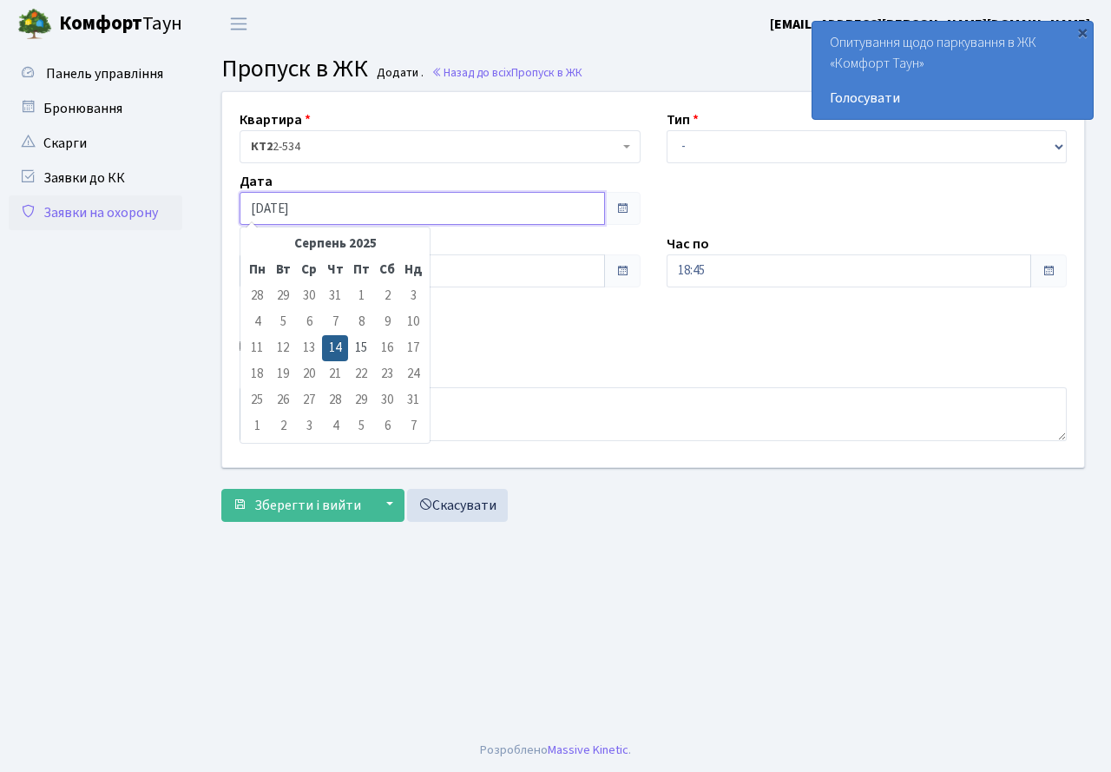
click at [525, 203] on input "[DATE]" at bounding box center [422, 208] width 365 height 33
click at [351, 351] on td "15" at bounding box center [361, 348] width 26 height 26
type input "[DATE]"
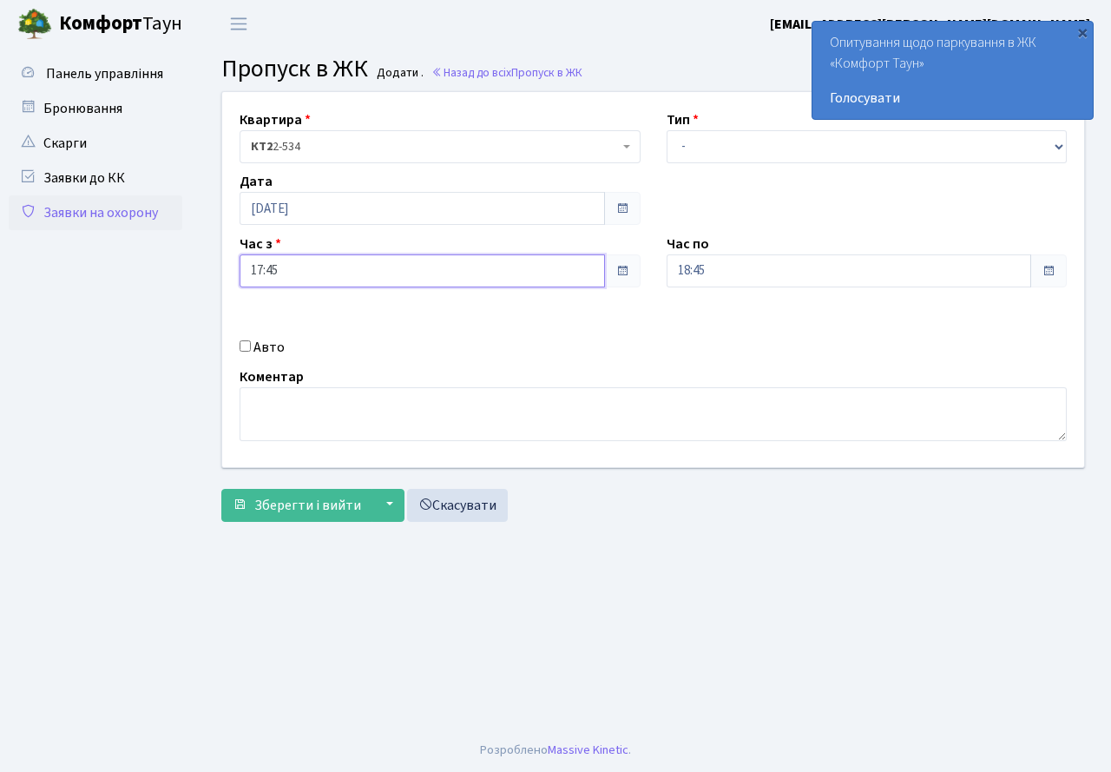
click at [322, 274] on input "17:45" at bounding box center [422, 270] width 365 height 33
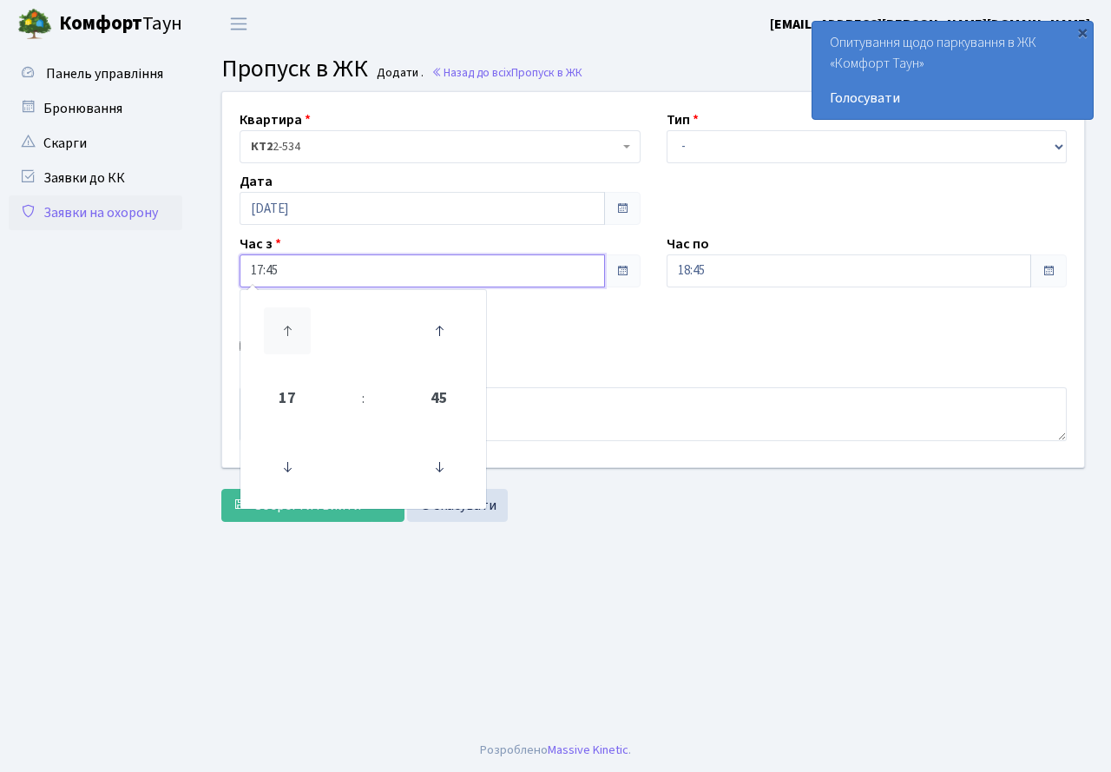
click at [292, 328] on icon at bounding box center [287, 330] width 47 height 47
click at [300, 386] on span "18" at bounding box center [287, 398] width 47 height 47
click at [283, 319] on td "00" at bounding box center [274, 311] width 60 height 36
type input "00:45"
click at [778, 268] on input "18:45" at bounding box center [849, 270] width 365 height 33
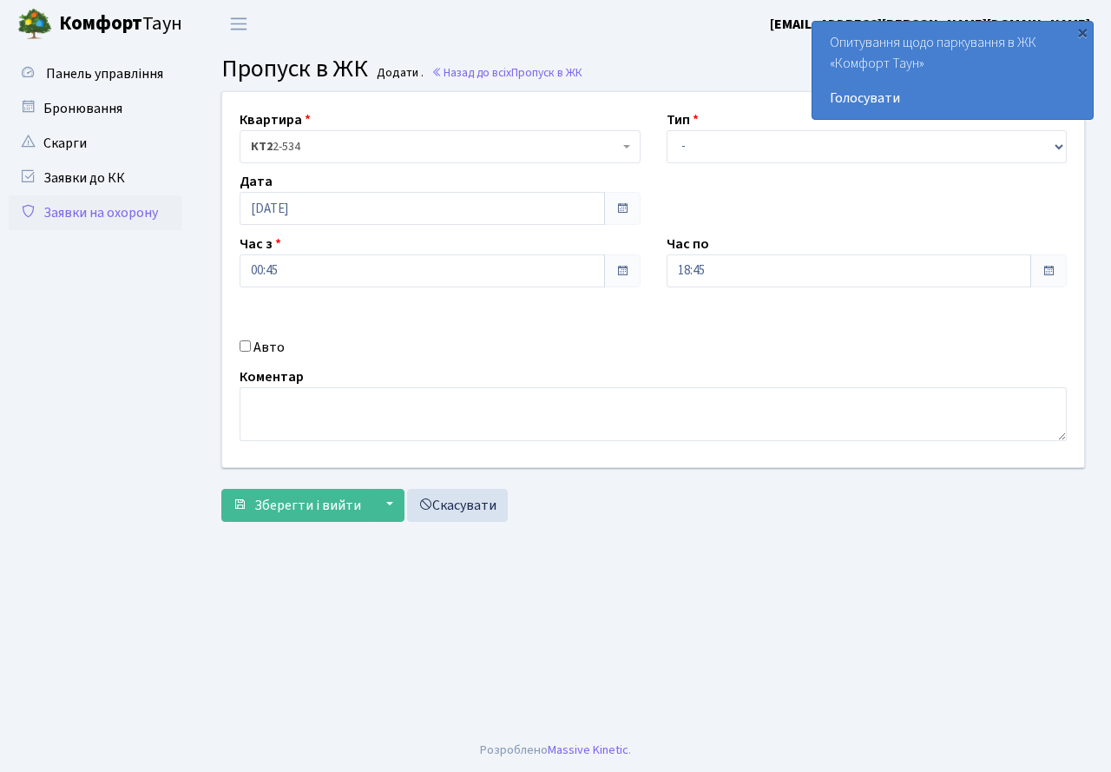
click at [252, 345] on div "Авто" at bounding box center [440, 347] width 427 height 21
click at [246, 345] on input "Авто" at bounding box center [245, 345] width 11 height 11
checkbox input "true"
type input "r"
type input "КА3279СС"
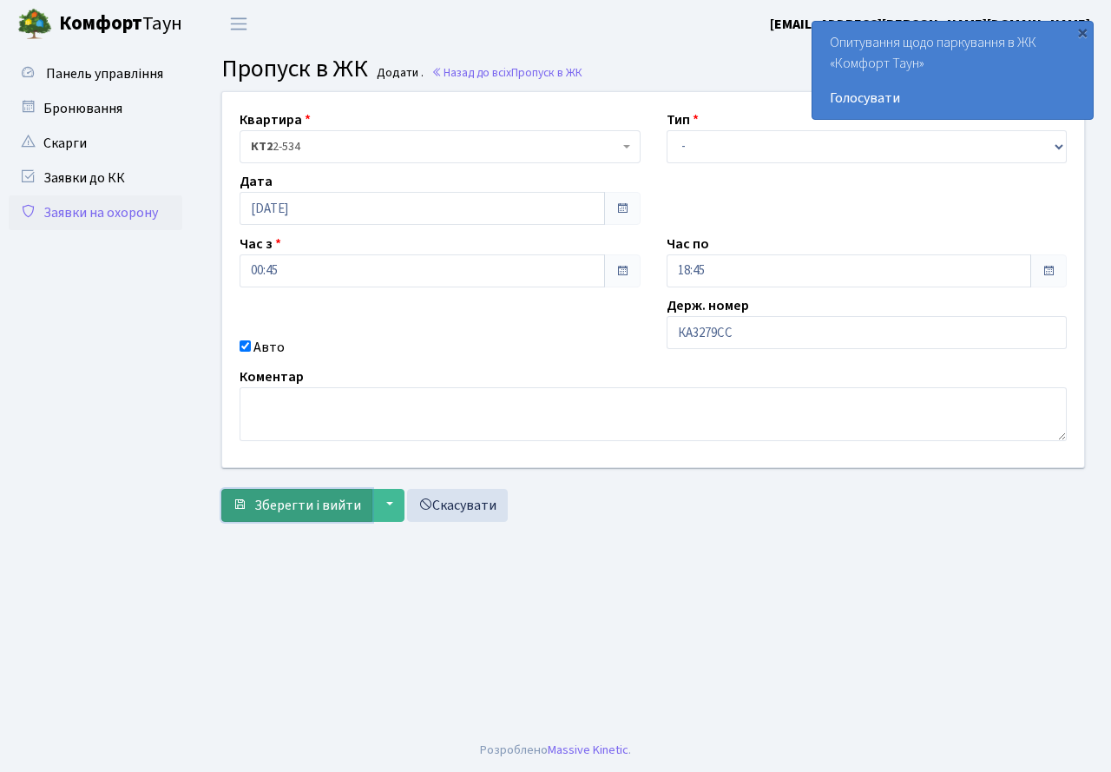
click at [271, 496] on span "Зберегти і вийти" at bounding box center [307, 505] width 107 height 19
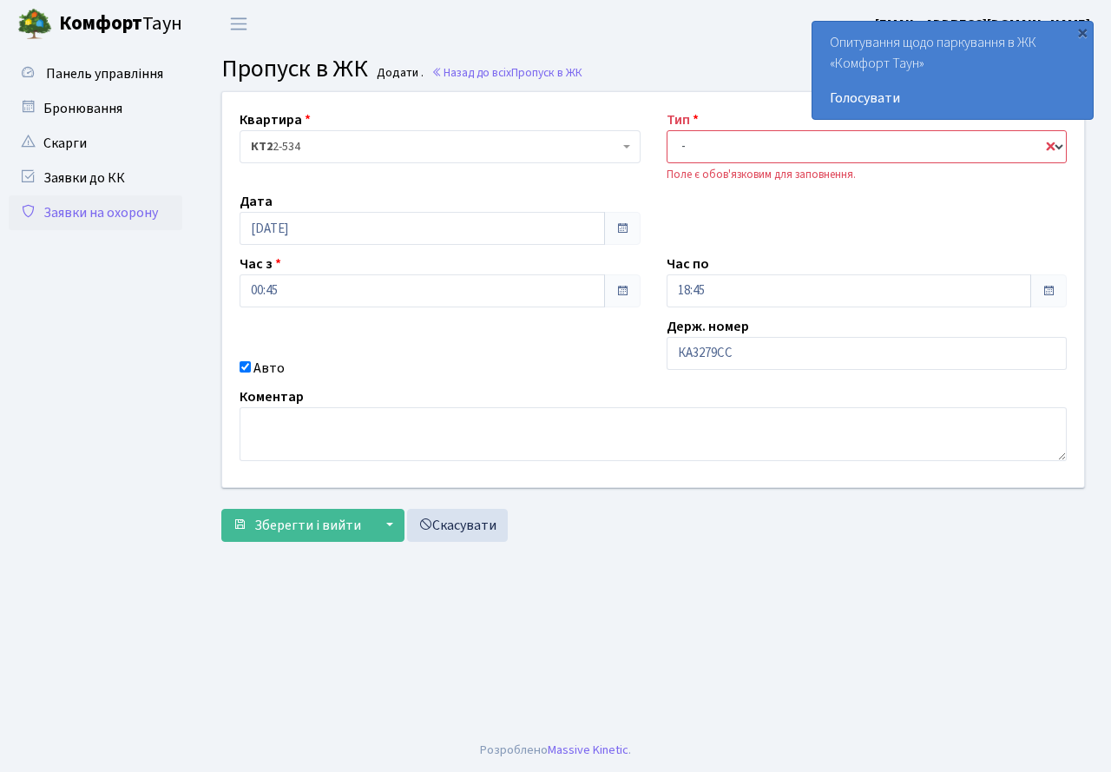
click at [774, 156] on select "- Доставка Таксі Гості Сервіс" at bounding box center [867, 146] width 401 height 33
select select "3"
click at [667, 130] on select "- Доставка Таксі Гості Сервіс" at bounding box center [867, 146] width 401 height 33
click at [316, 525] on span "Зберегти і вийти" at bounding box center [307, 525] width 107 height 19
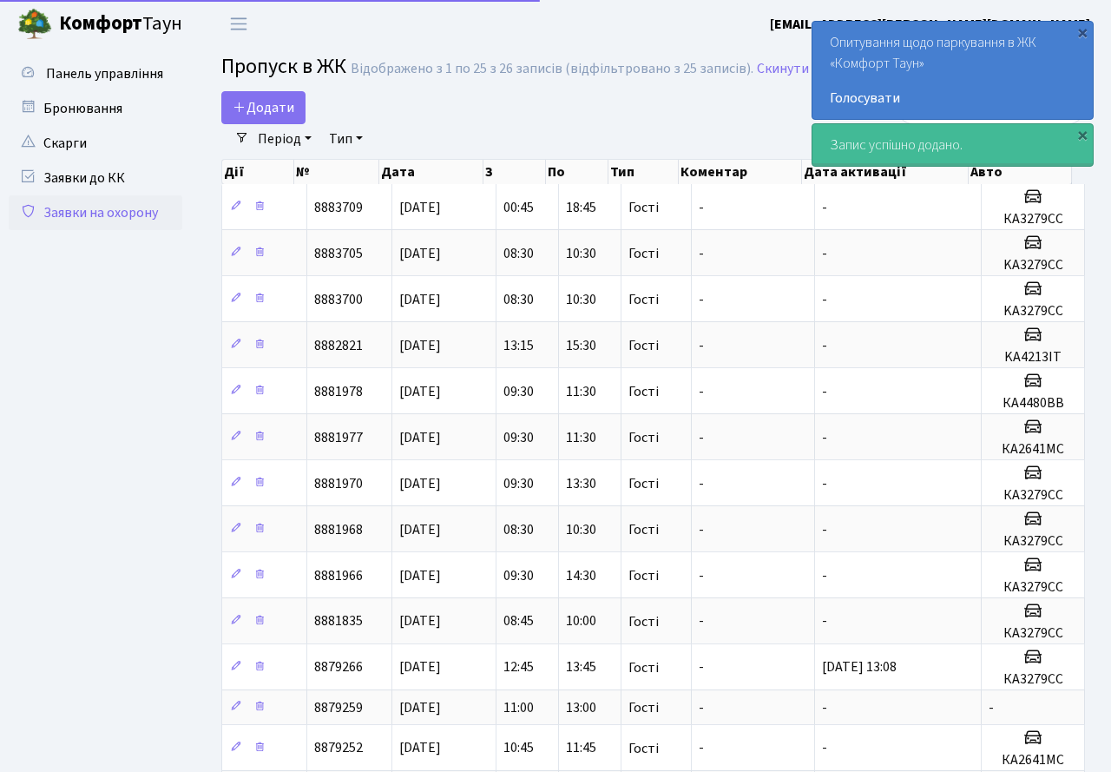
select select "25"
